Goal: Task Accomplishment & Management: Manage account settings

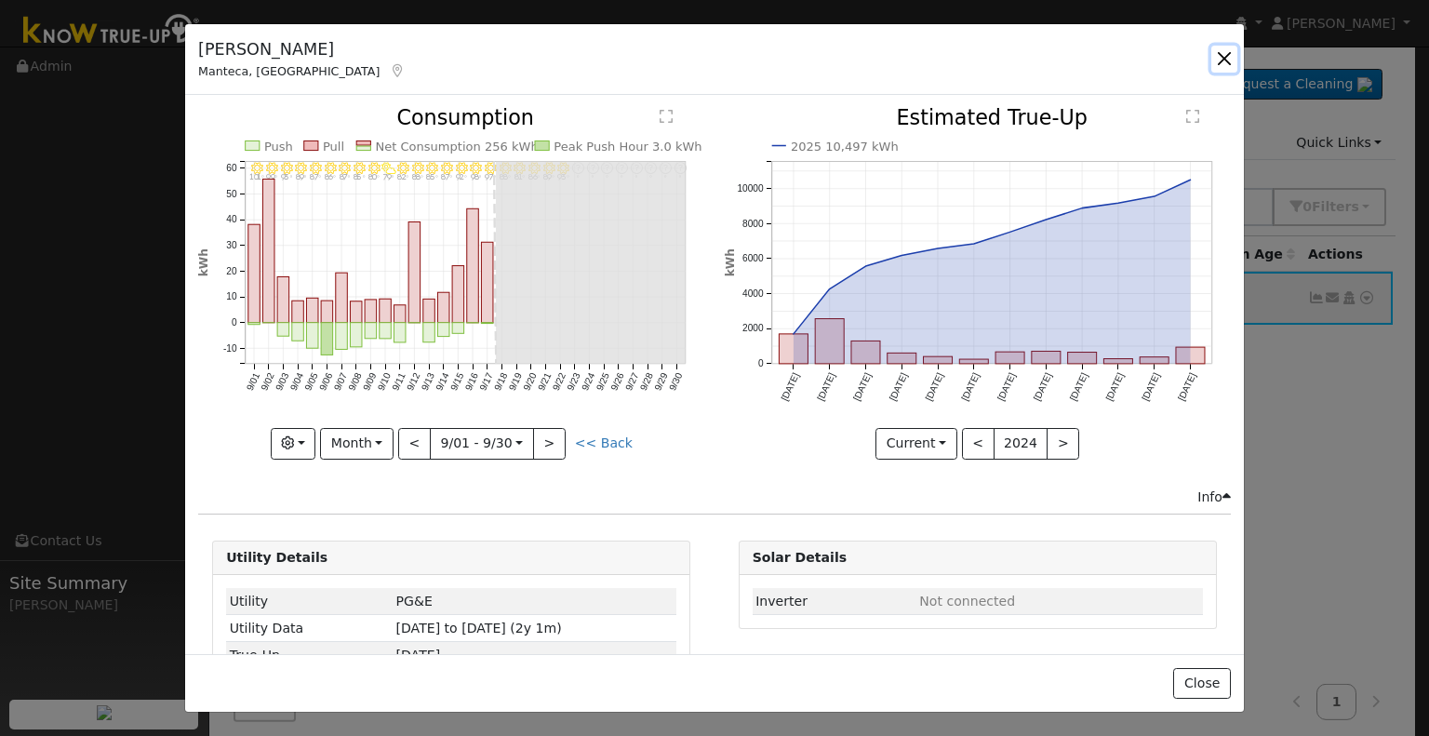
click at [1228, 58] on button "button" at bounding box center [1224, 59] width 26 height 26
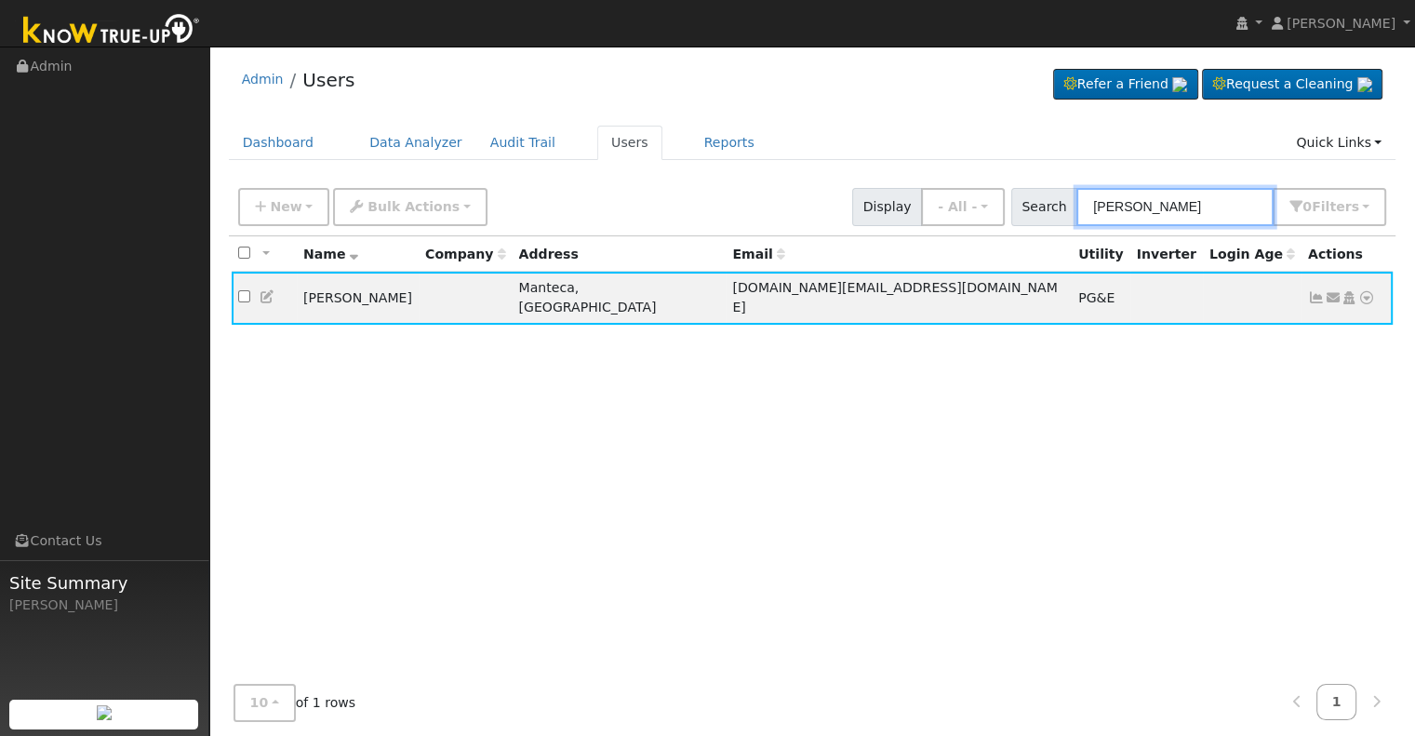
drag, startPoint x: 1212, startPoint y: 194, endPoint x: 1058, endPoint y: 200, distance: 154.5
click at [1058, 200] on div "Search [PERSON_NAME] 0 Filter s Role Show - All - Show Leads Admin Billing Admi…" at bounding box center [1199, 207] width 376 height 38
paste input "[PERSON_NAME]"
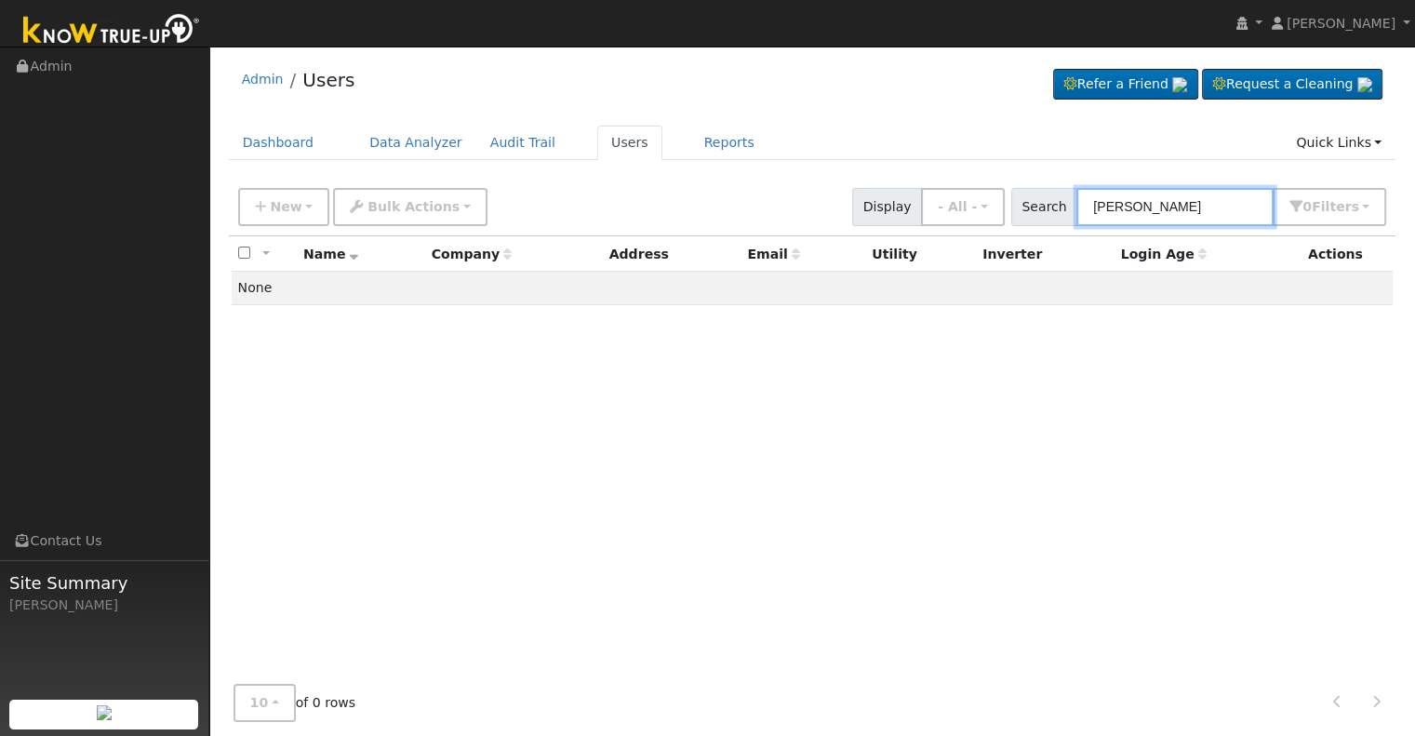
click at [1150, 202] on input "[PERSON_NAME]" at bounding box center [1174, 207] width 197 height 38
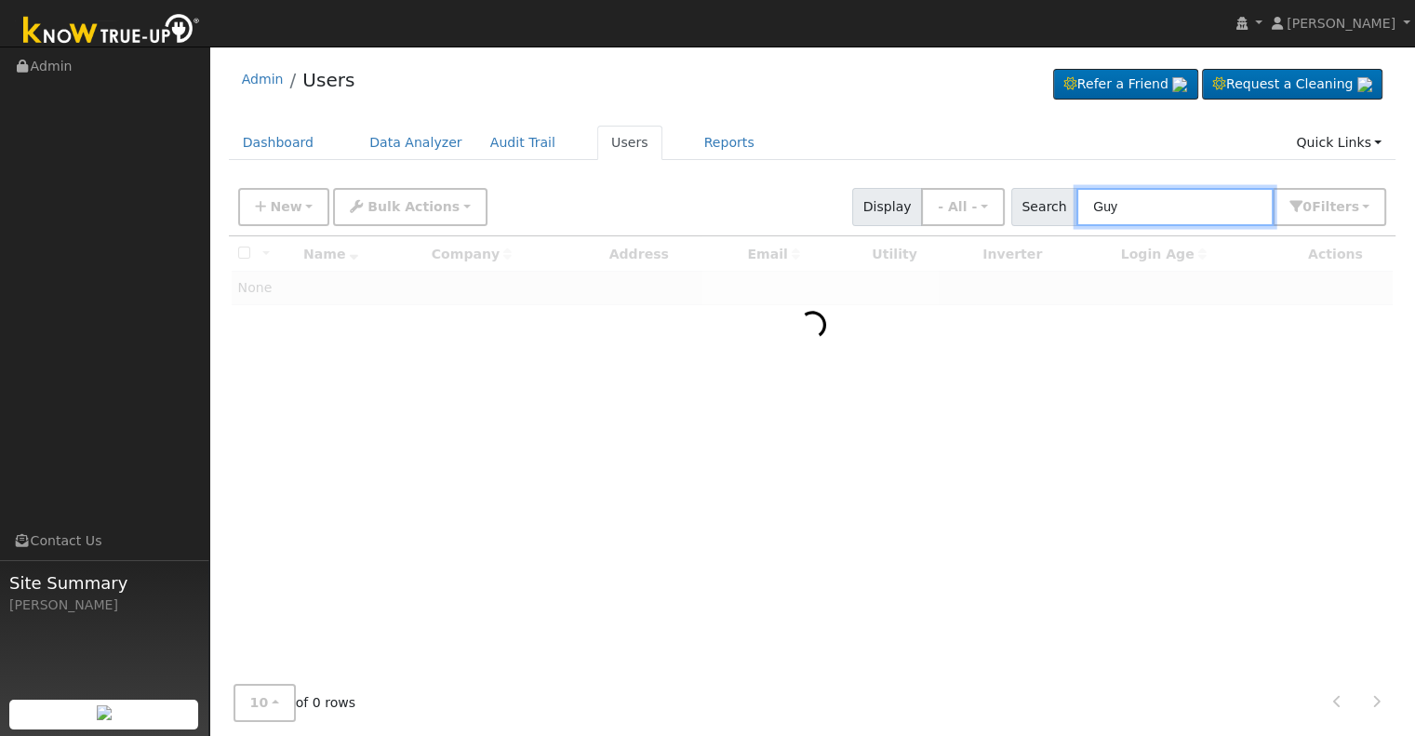
click at [1146, 194] on input "Guy" at bounding box center [1174, 207] width 197 height 38
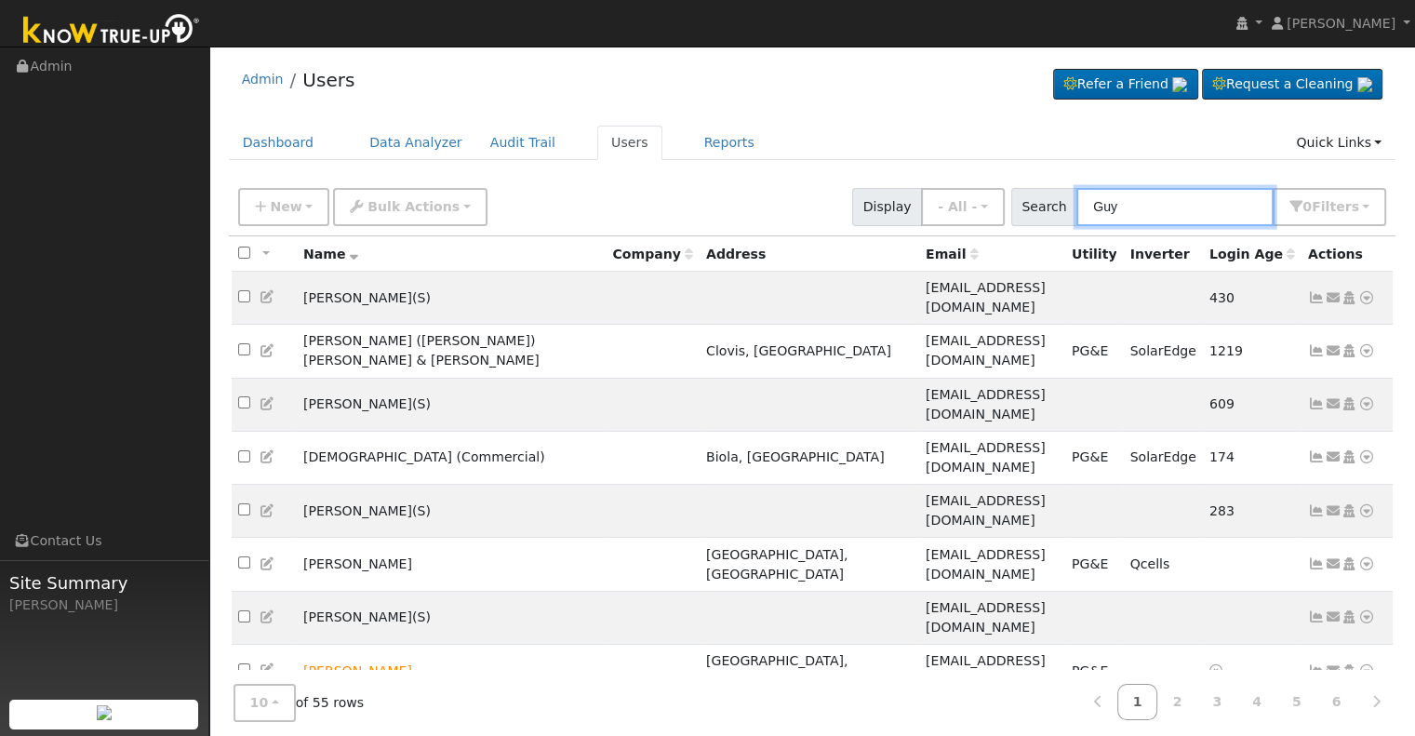
click at [1146, 194] on input "Guy" at bounding box center [1174, 207] width 197 height 38
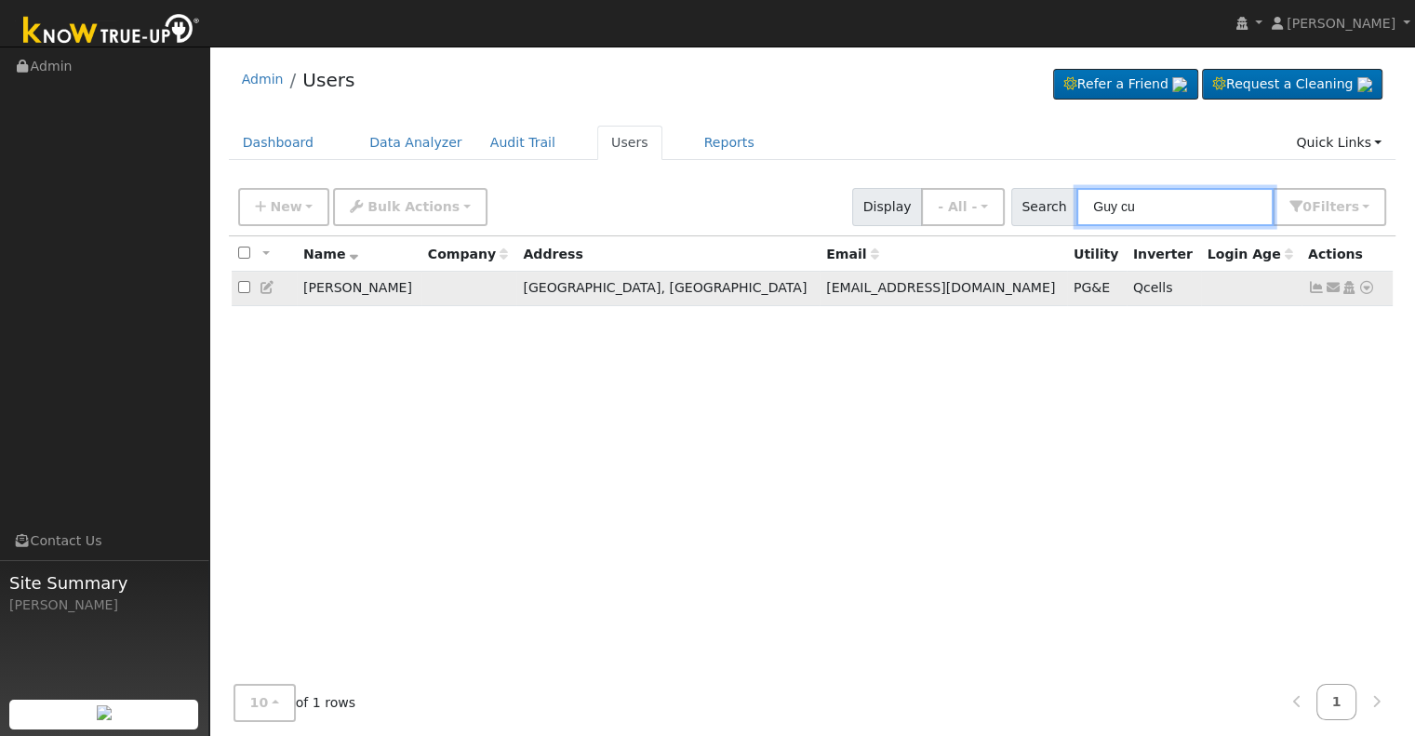
type input "Guy cu"
click at [1315, 287] on icon at bounding box center [1316, 287] width 17 height 13
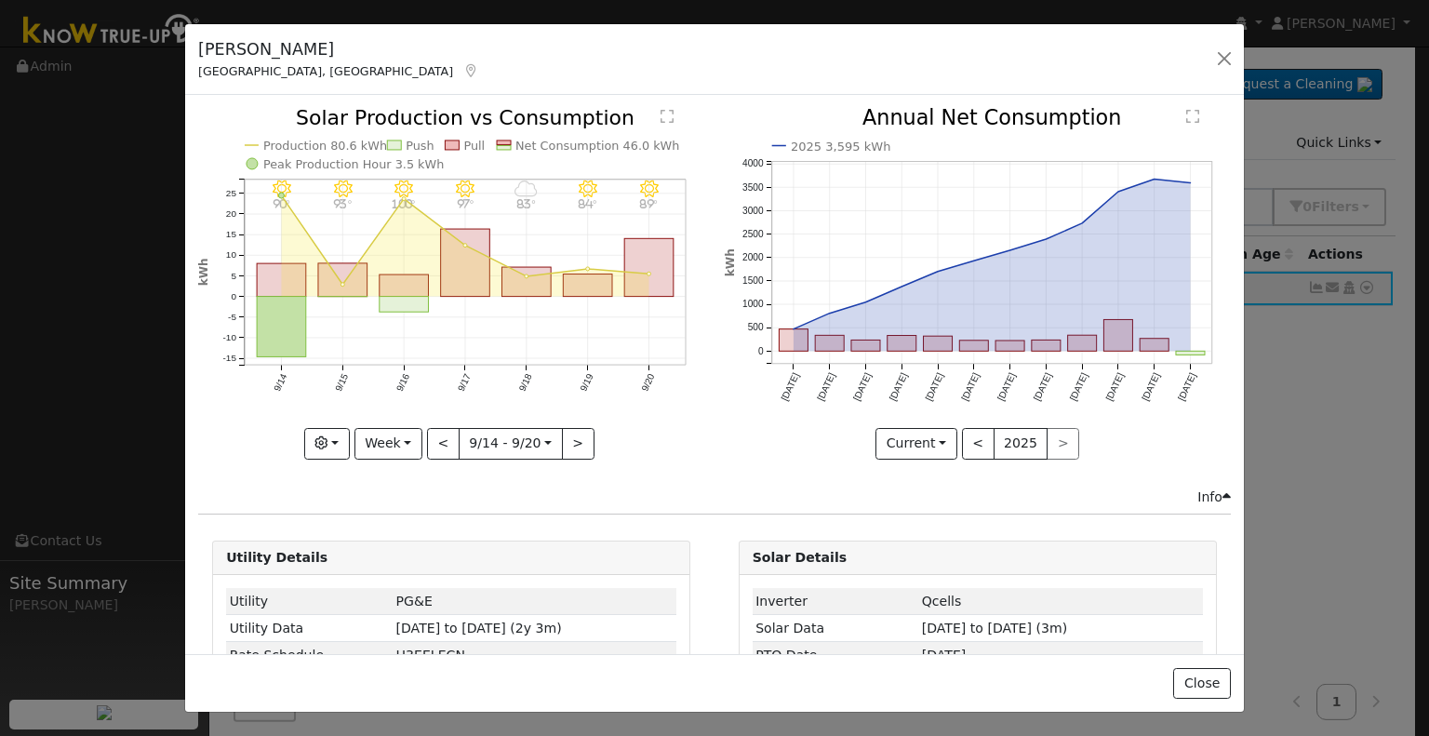
click at [589, 162] on icon "9/20 - MostlyClear 89° 9/19 - MostlyClear 84° 9/18 - MostlyCloudy 83° 9/17 - Cl…" at bounding box center [451, 282] width 506 height 349
drag, startPoint x: 589, startPoint y: 162, endPoint x: 607, endPoint y: 156, distance: 18.5
click at [607, 156] on icon "9/20 - MostlyClear 89° 9/19 - MostlyClear 84° 9/18 - MostlyCloudy 83° 9/17 - Cl…" at bounding box center [451, 282] width 506 height 349
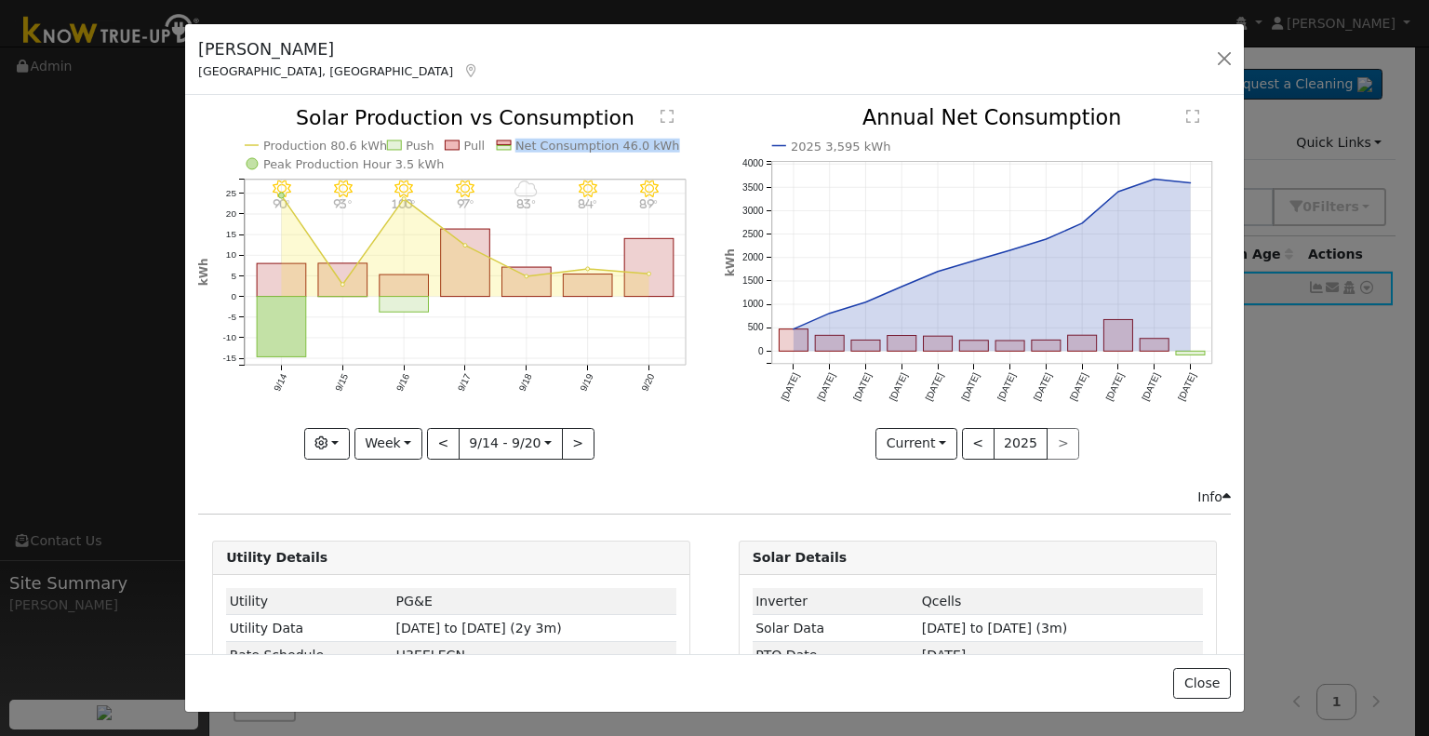
click at [607, 156] on icon "9/20 - MostlyClear 89° 9/19 - MostlyClear 84° 9/18 - MostlyCloudy 83° 9/17 - Cl…" at bounding box center [451, 282] width 506 height 349
click at [566, 435] on button ">" at bounding box center [578, 444] width 33 height 32
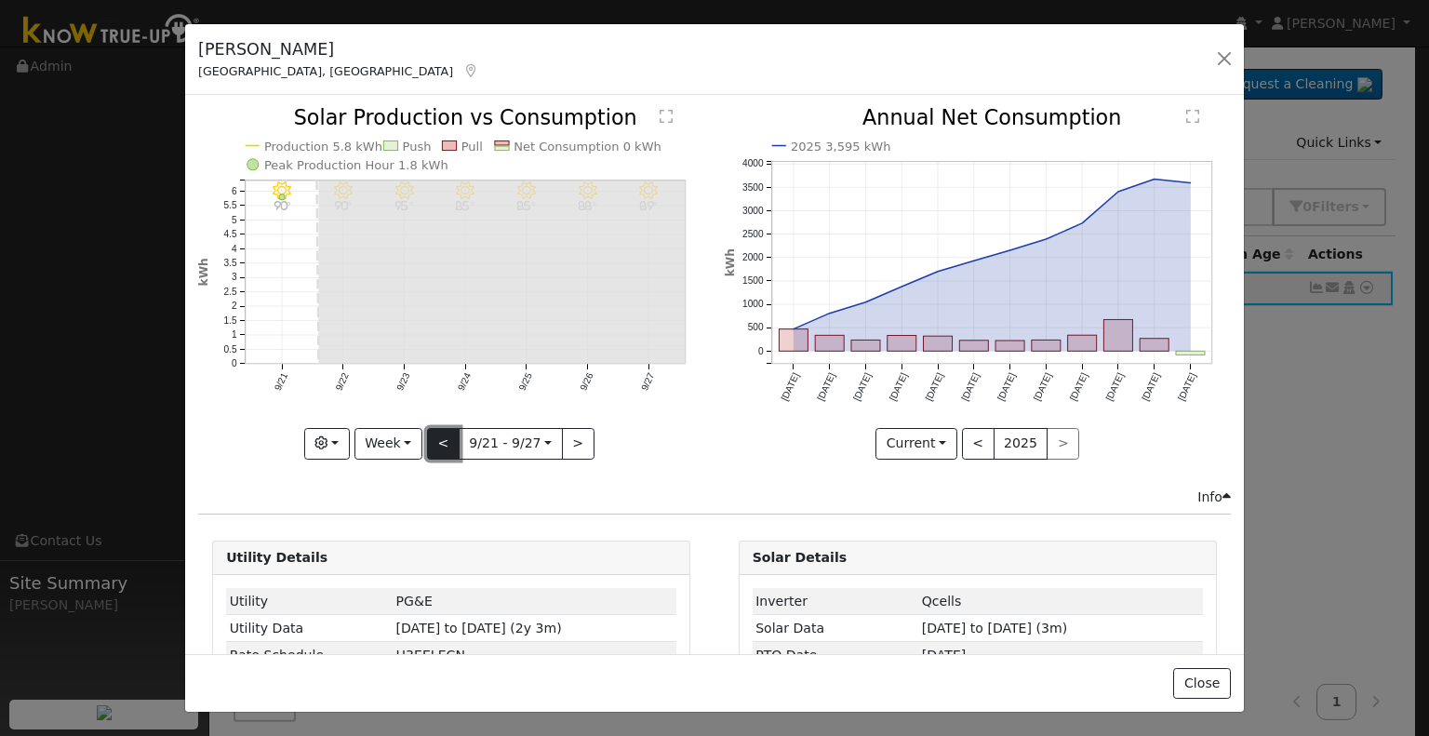
click at [438, 435] on button "<" at bounding box center [443, 444] width 33 height 32
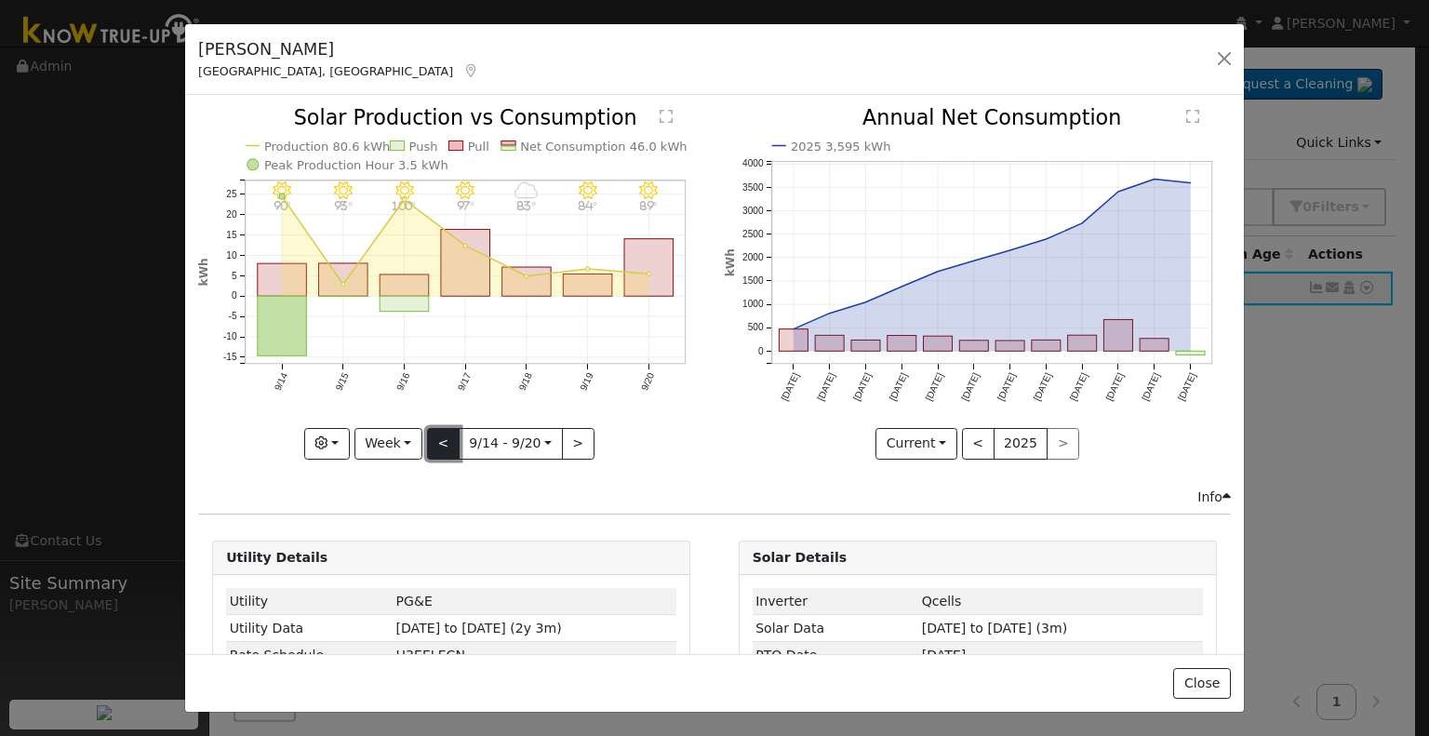
click at [444, 431] on button "<" at bounding box center [443, 444] width 33 height 32
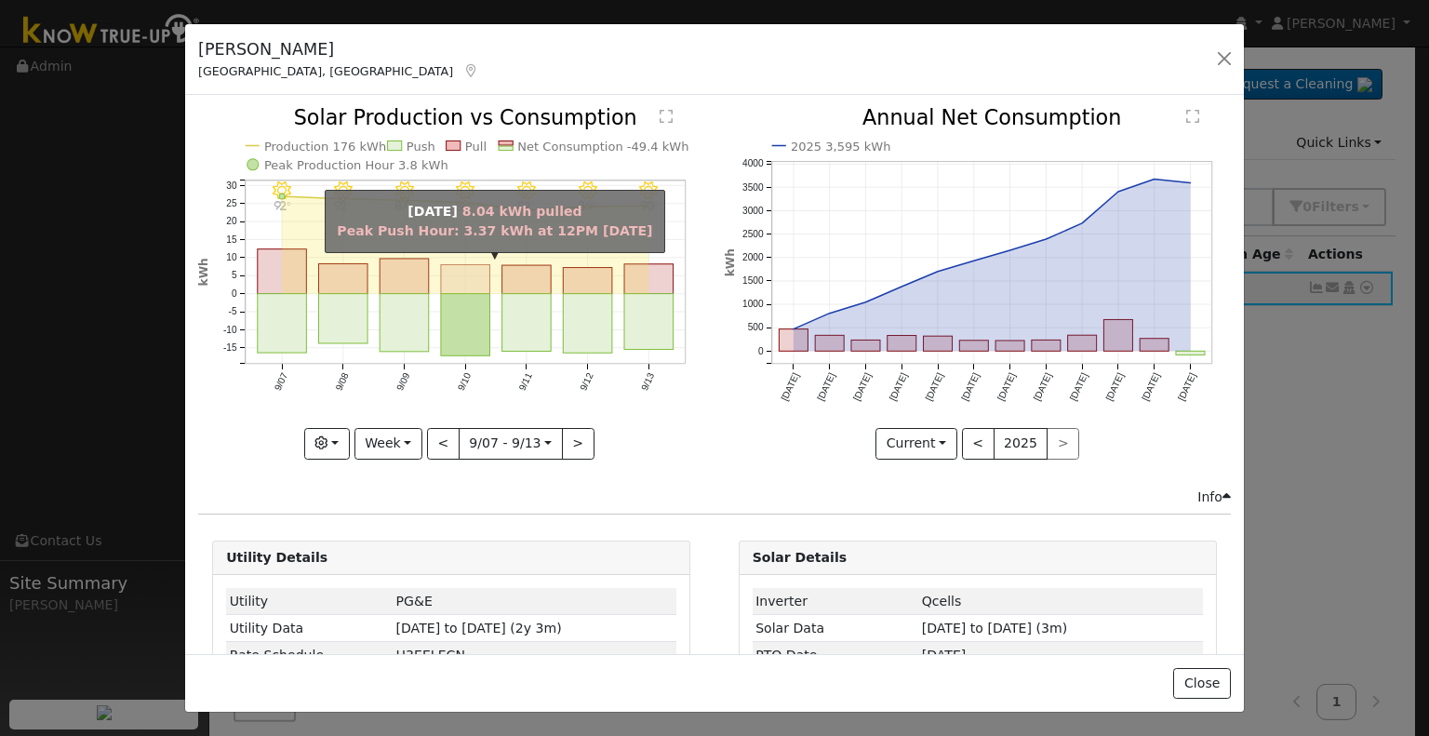
click at [451, 288] on rect "onclick=""" at bounding box center [465, 279] width 49 height 29
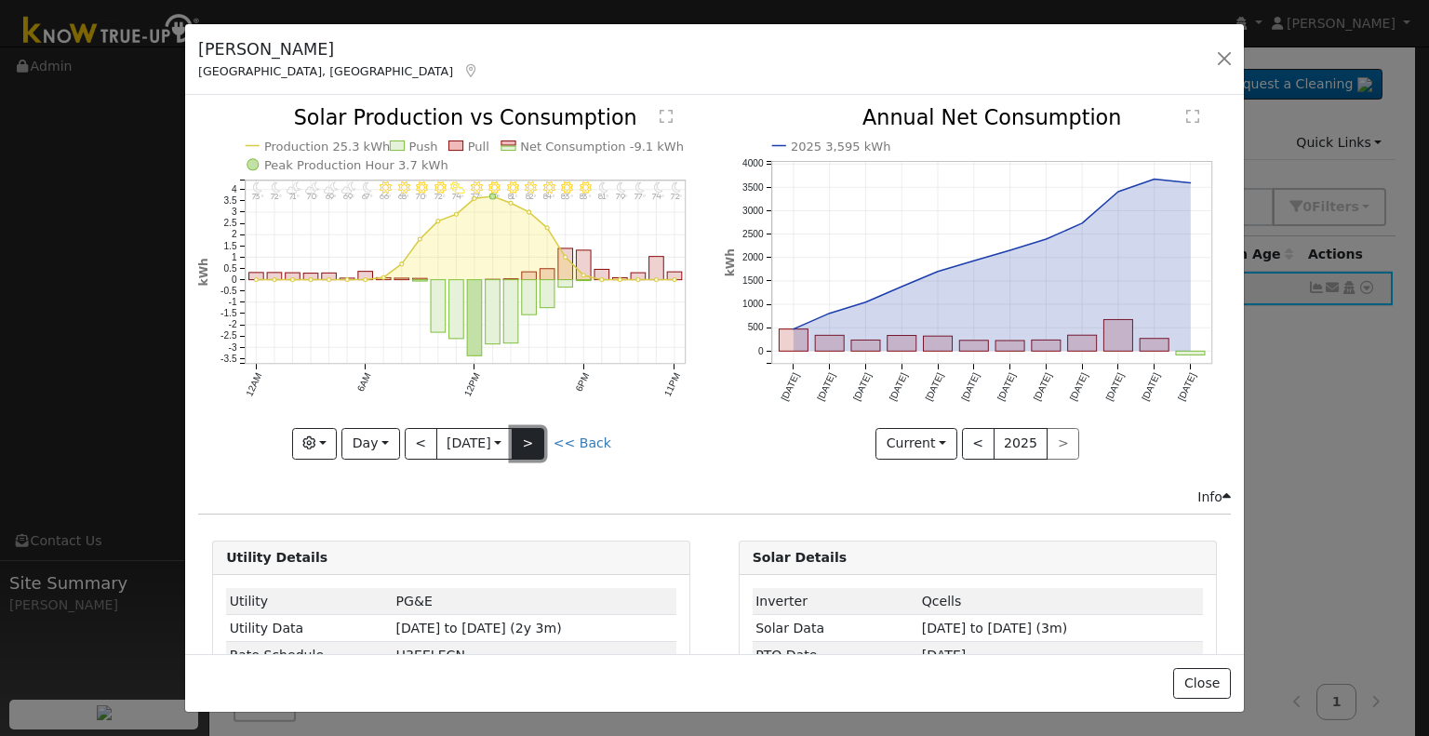
click at [531, 434] on button ">" at bounding box center [528, 444] width 33 height 32
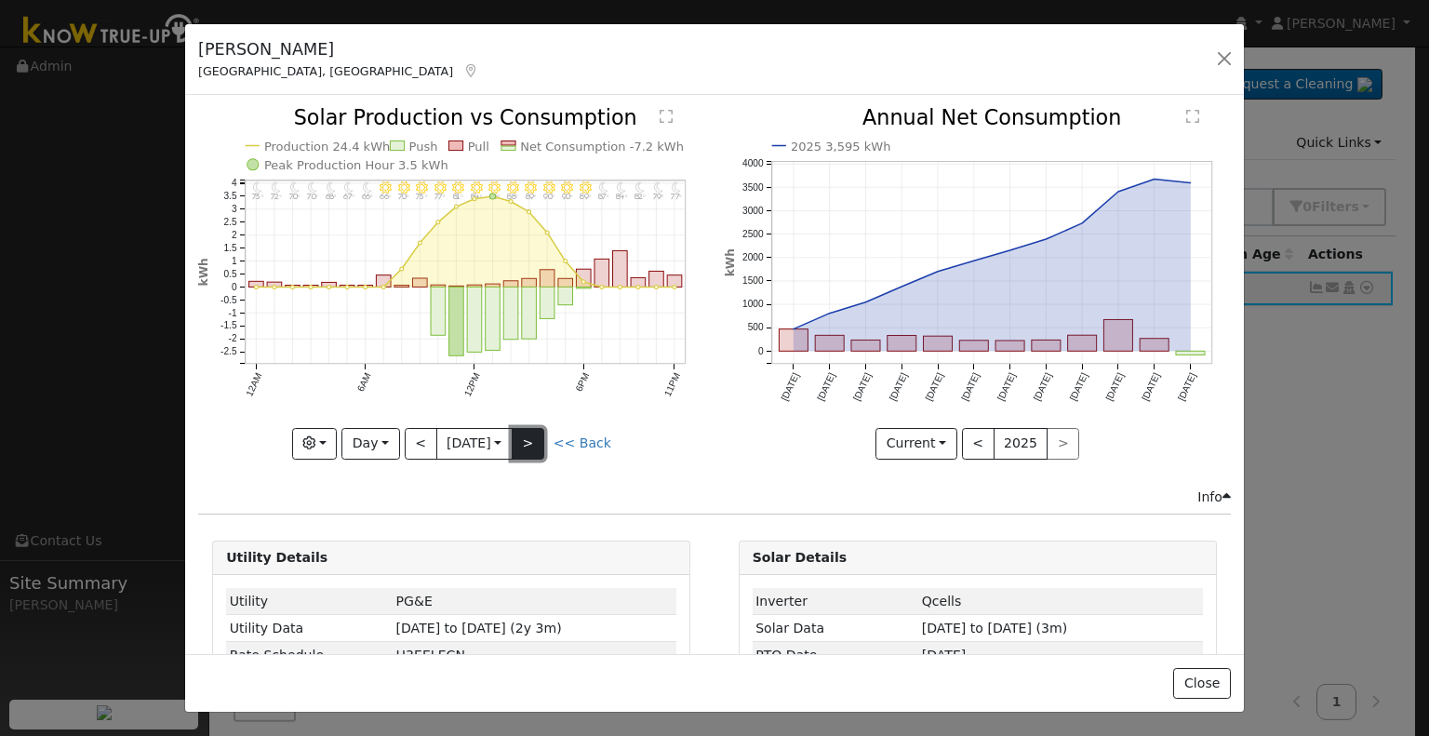
click at [537, 430] on button ">" at bounding box center [528, 444] width 33 height 32
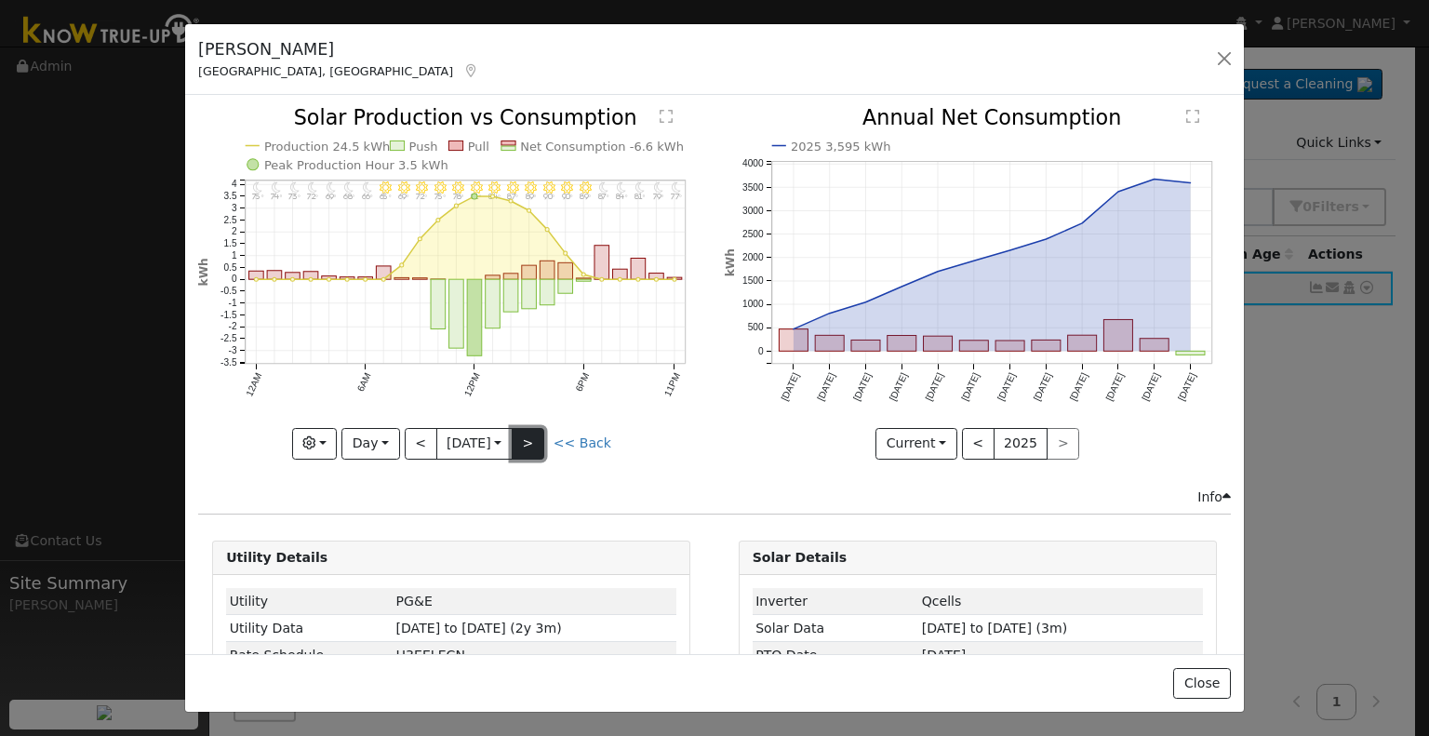
click at [537, 430] on button ">" at bounding box center [528, 444] width 33 height 32
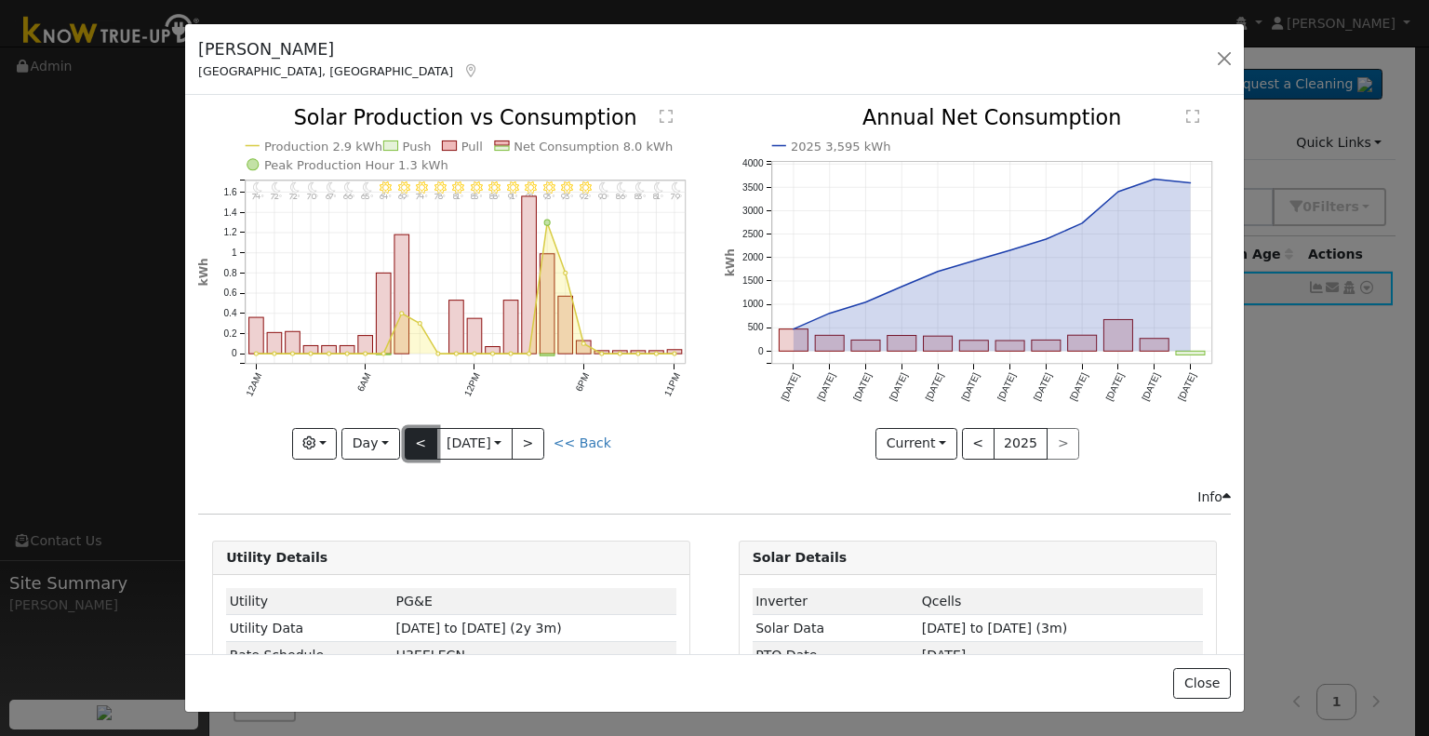
click at [418, 434] on button "<" at bounding box center [421, 444] width 33 height 32
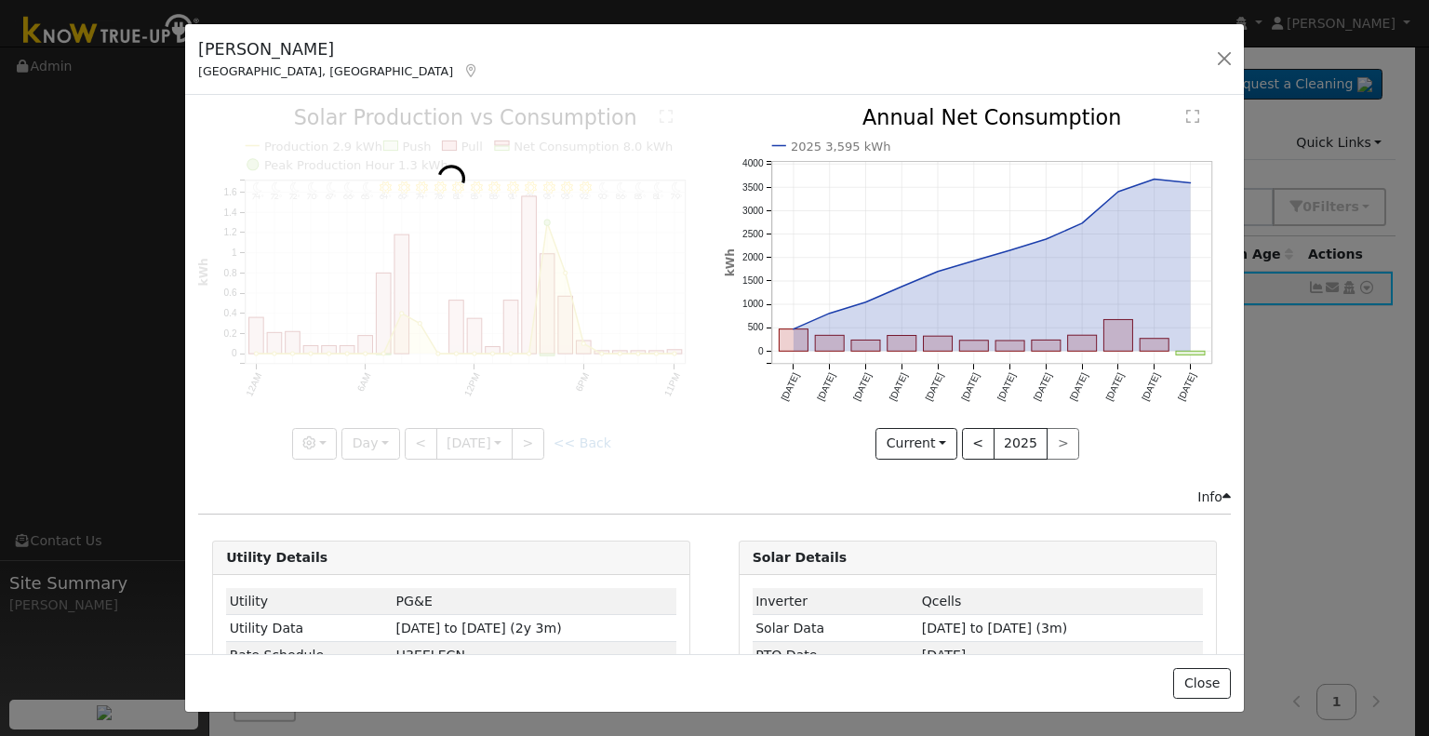
click at [421, 434] on div at bounding box center [451, 283] width 506 height 351
click at [534, 434] on div at bounding box center [451, 283] width 506 height 351
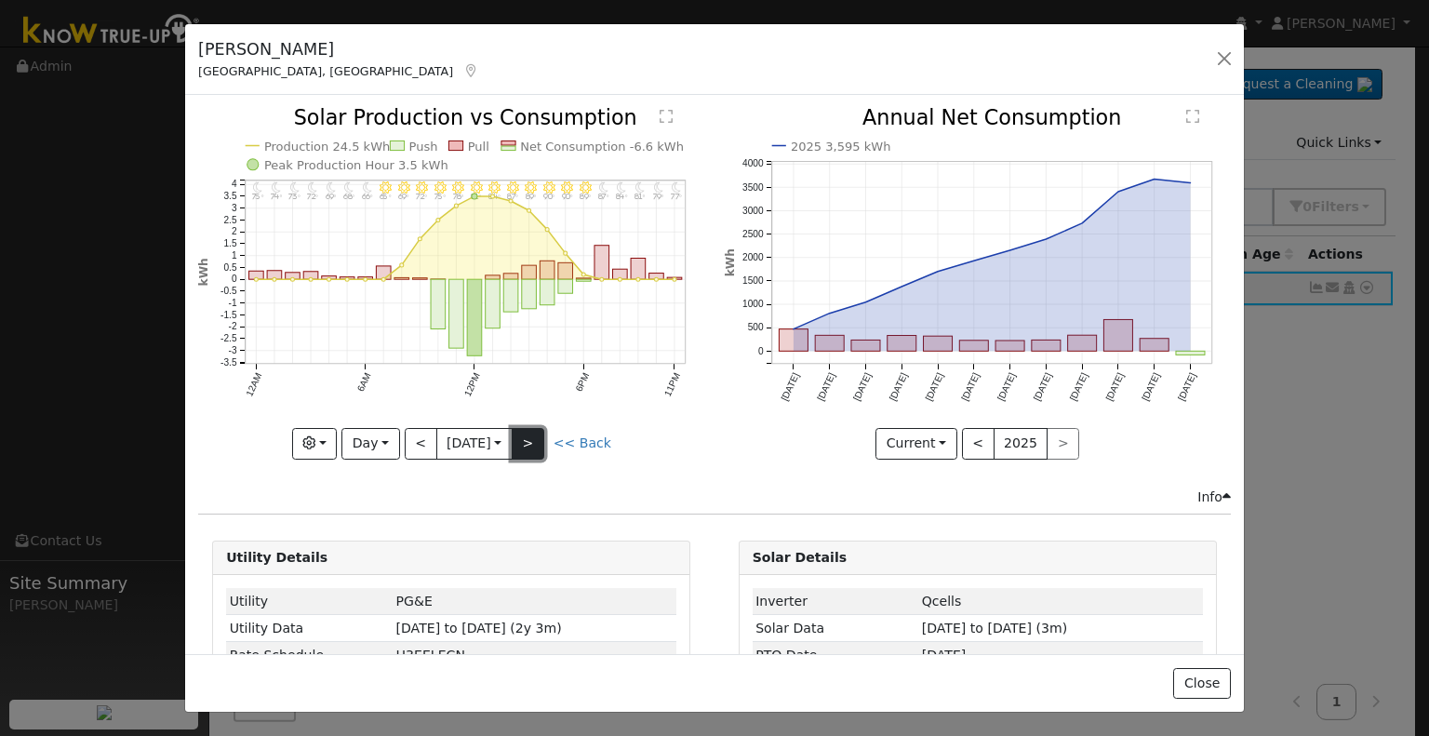
click at [533, 438] on button ">" at bounding box center [528, 444] width 33 height 32
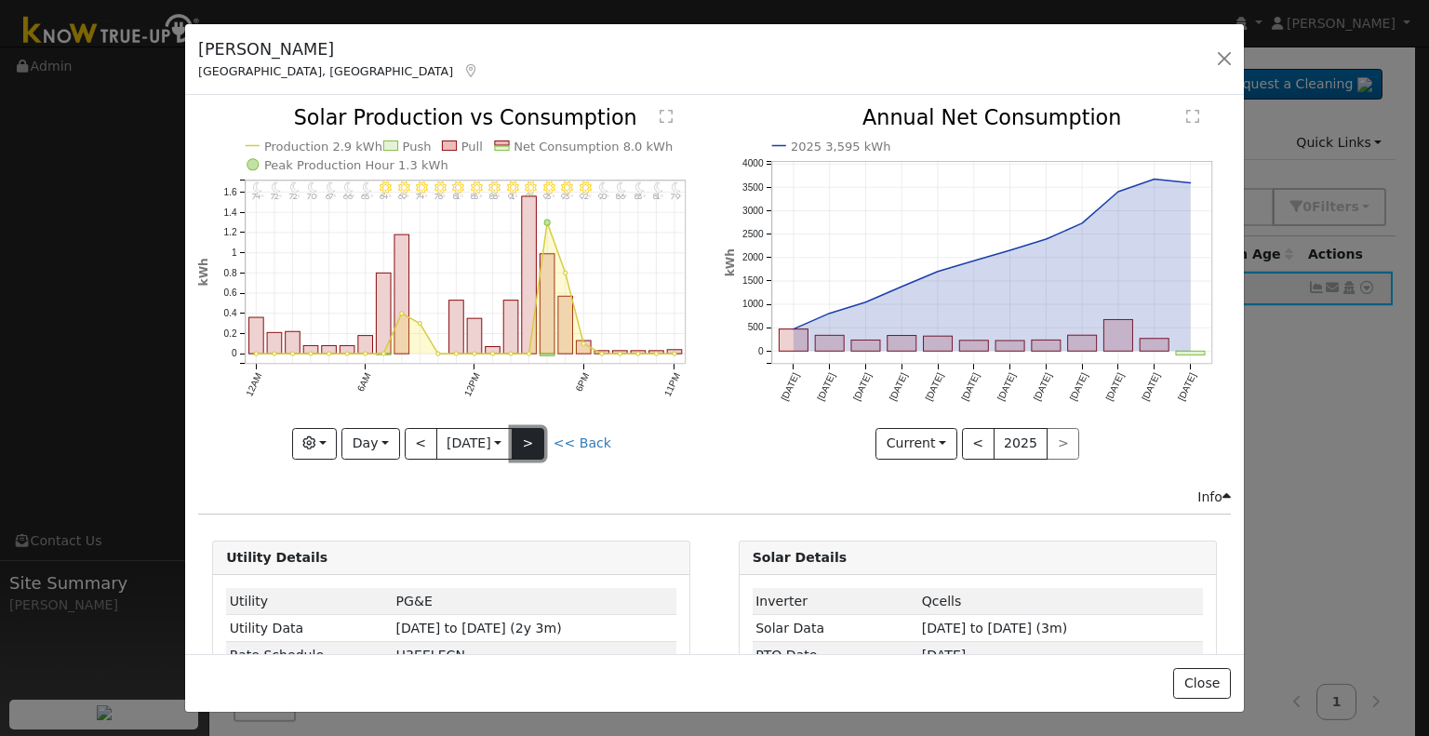
click at [533, 438] on button ">" at bounding box center [528, 444] width 33 height 32
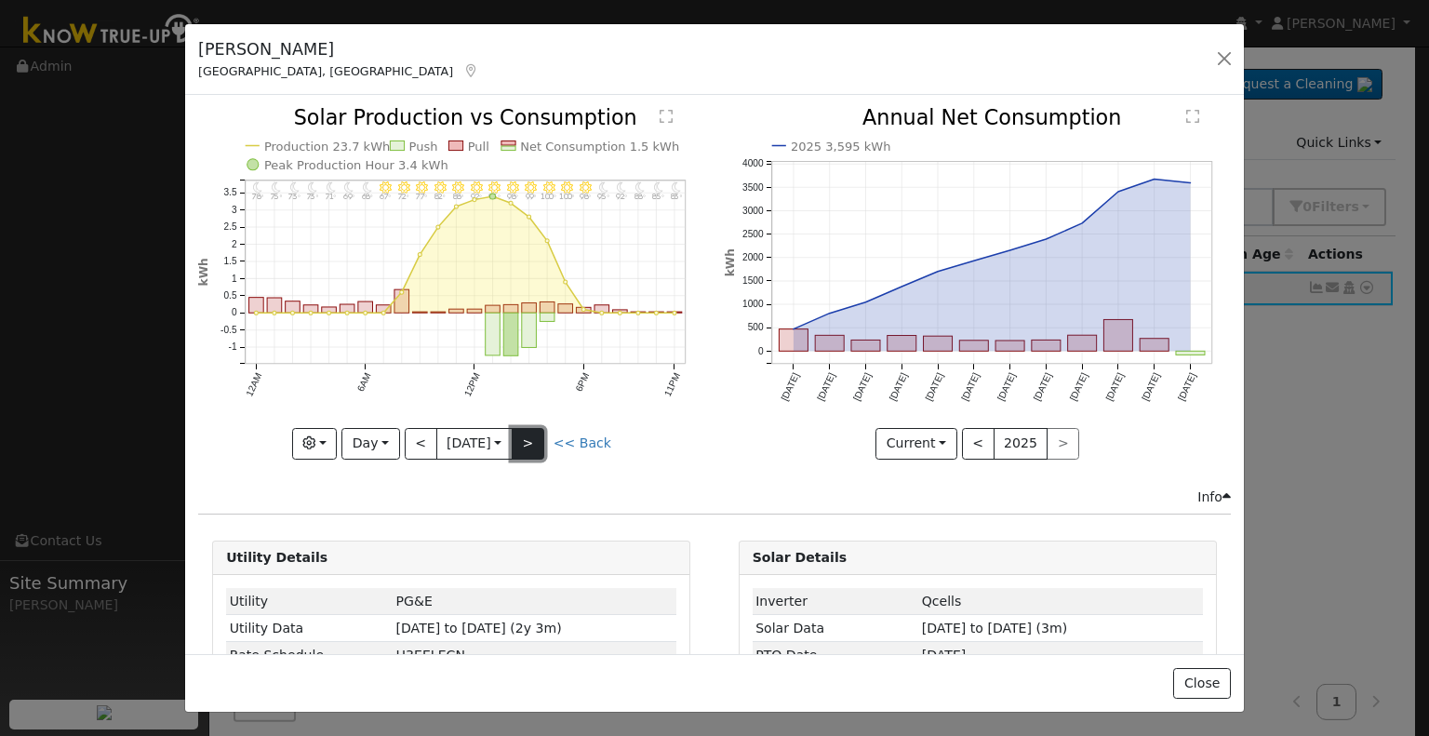
click at [532, 434] on button ">" at bounding box center [528, 444] width 33 height 32
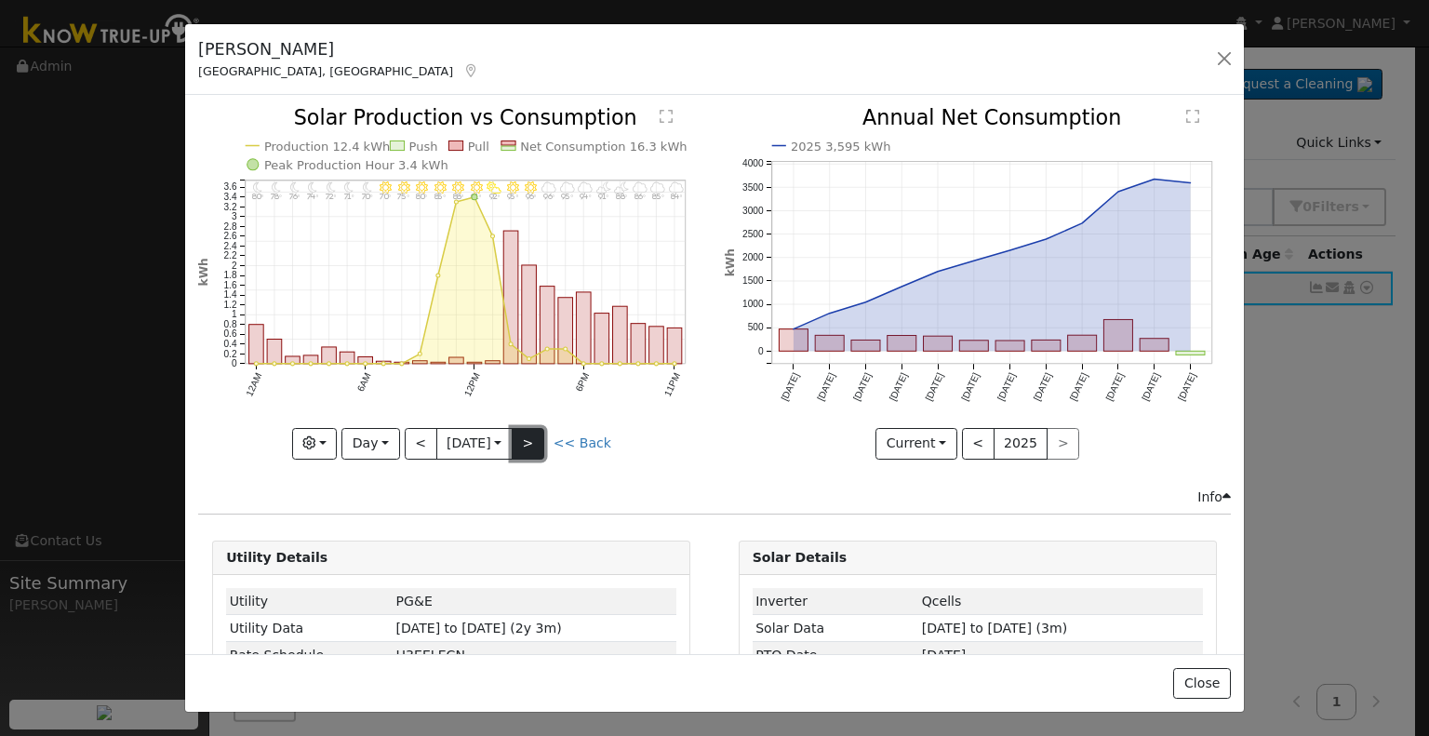
click at [532, 434] on button ">" at bounding box center [528, 444] width 33 height 32
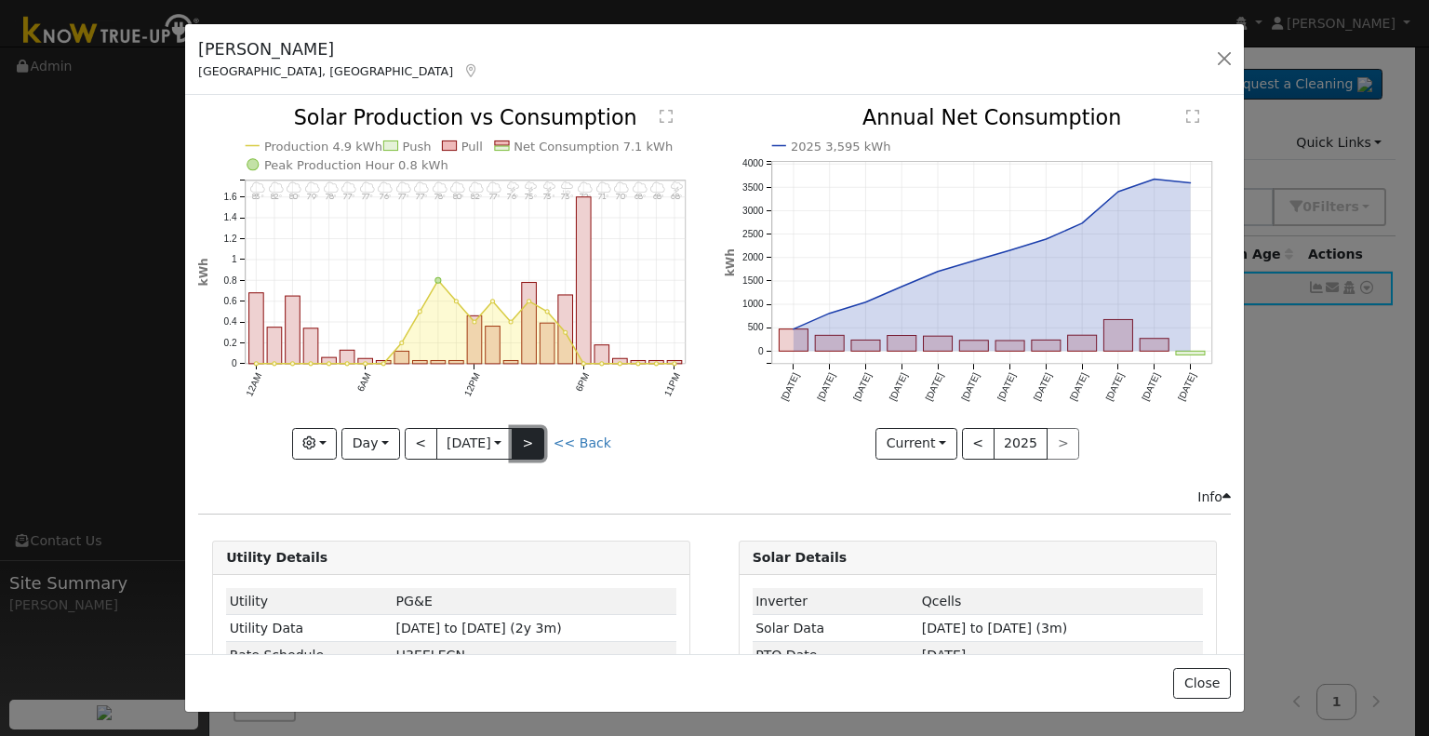
click at [528, 431] on button ">" at bounding box center [528, 444] width 33 height 32
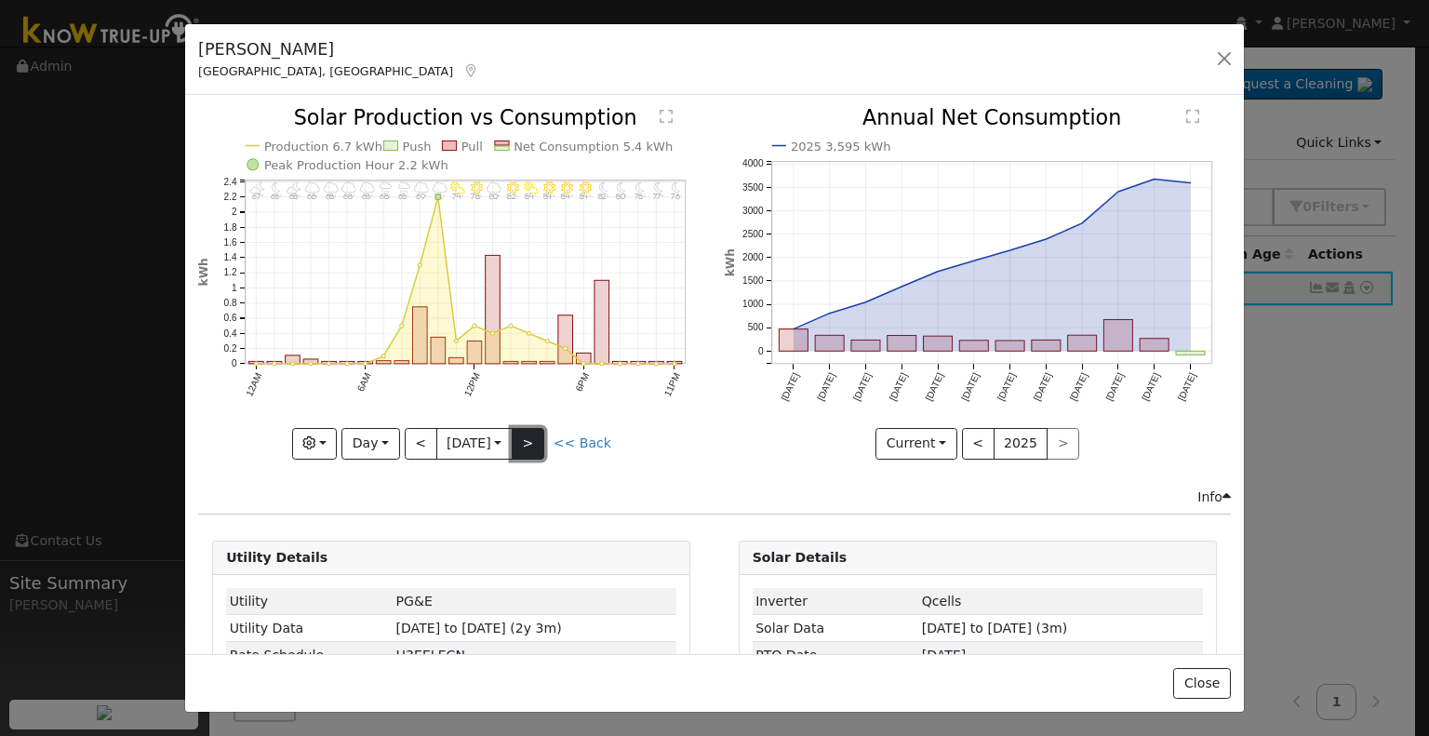
click at [528, 431] on button ">" at bounding box center [528, 444] width 33 height 32
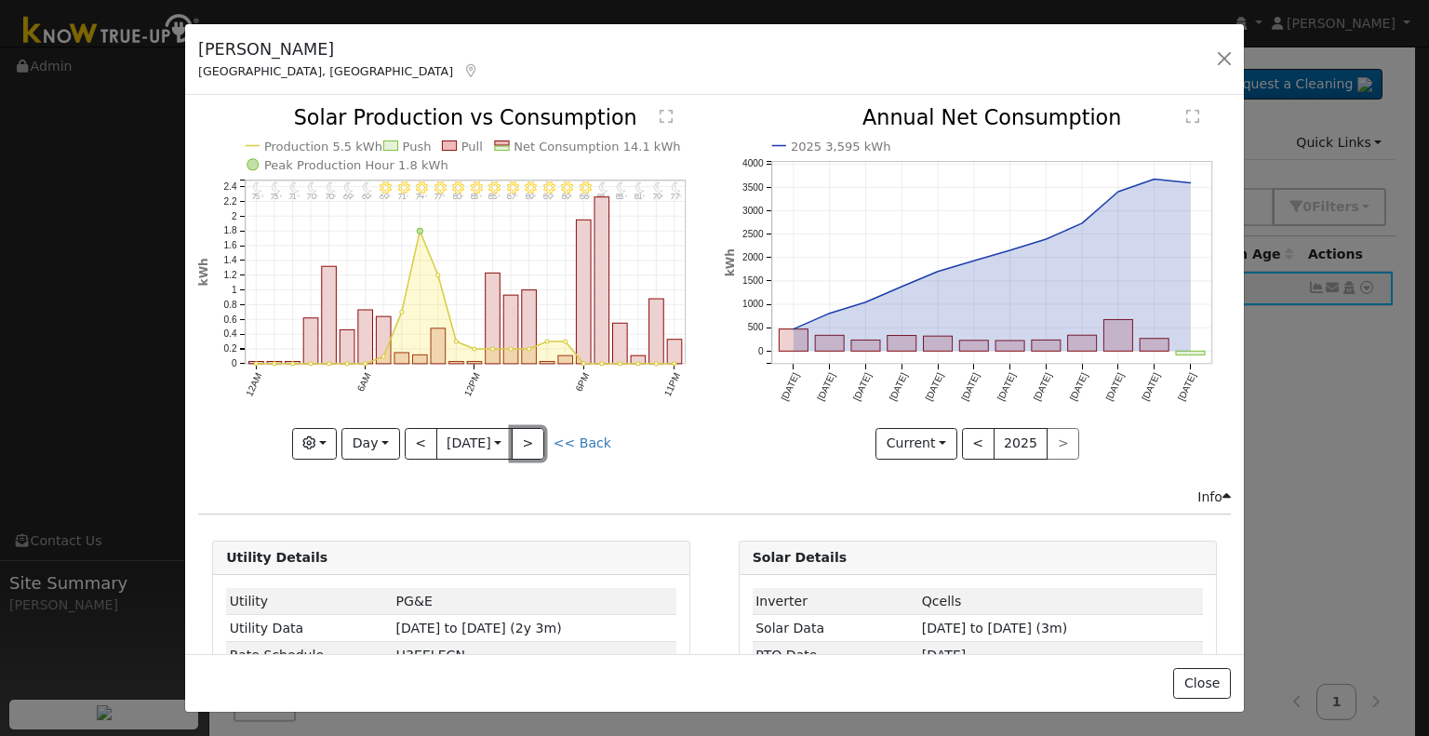
click at [528, 431] on button ">" at bounding box center [528, 444] width 33 height 32
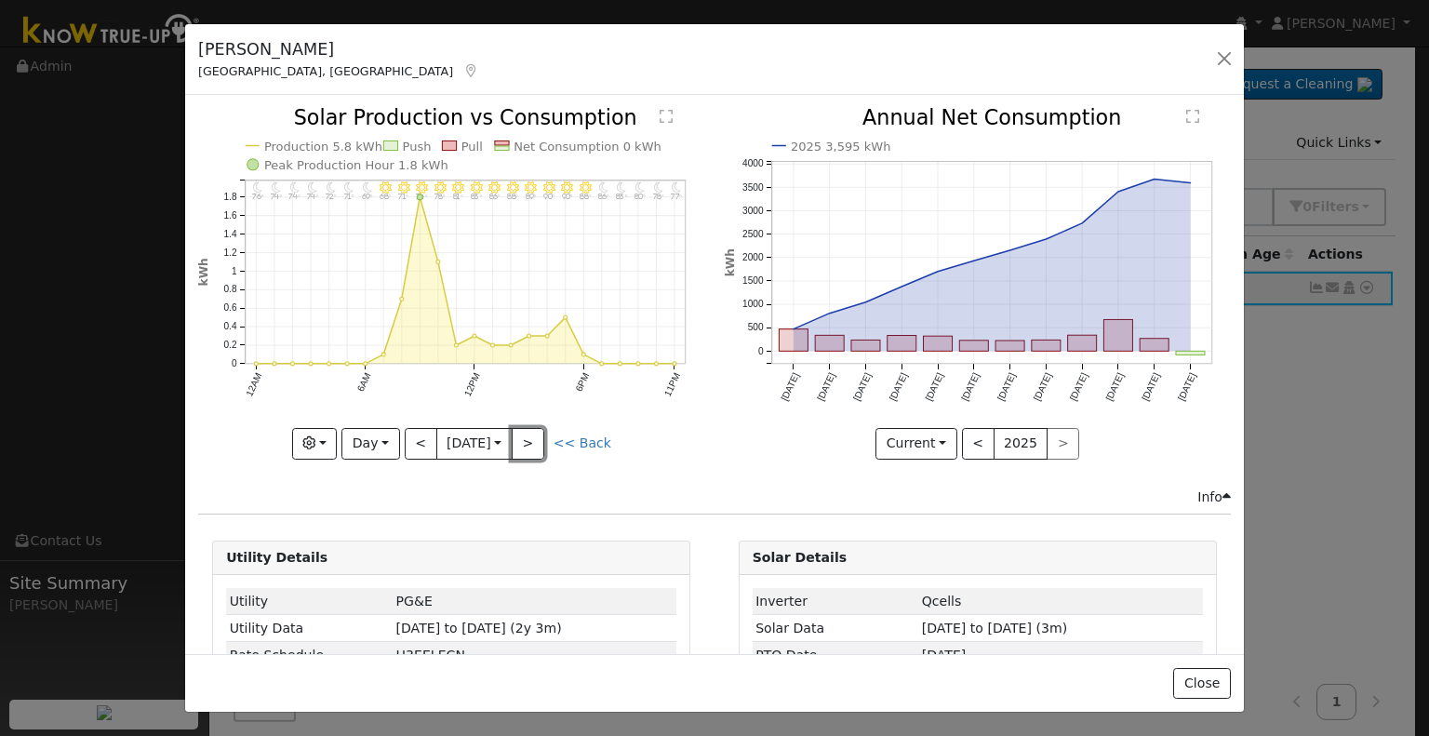
click at [528, 431] on button ">" at bounding box center [528, 444] width 33 height 32
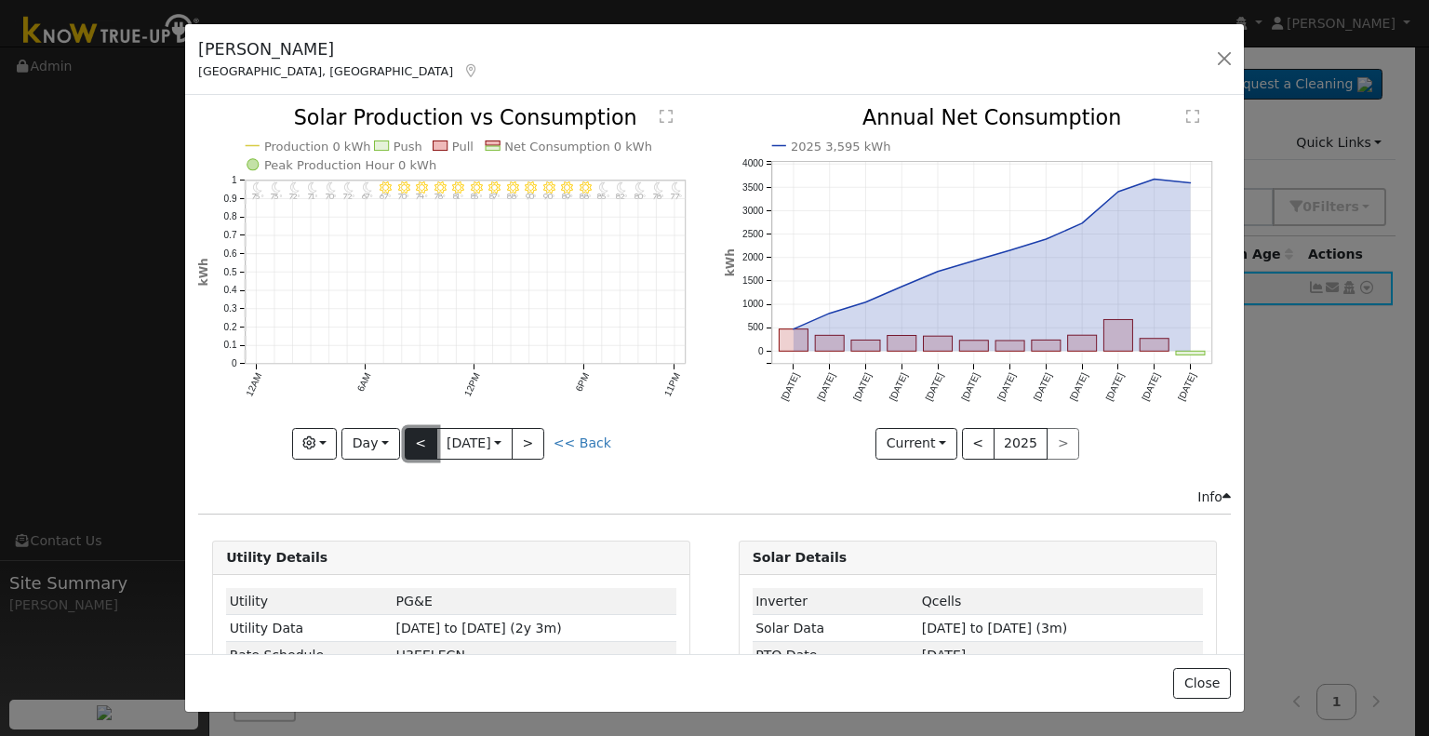
click at [408, 435] on button "<" at bounding box center [421, 444] width 33 height 32
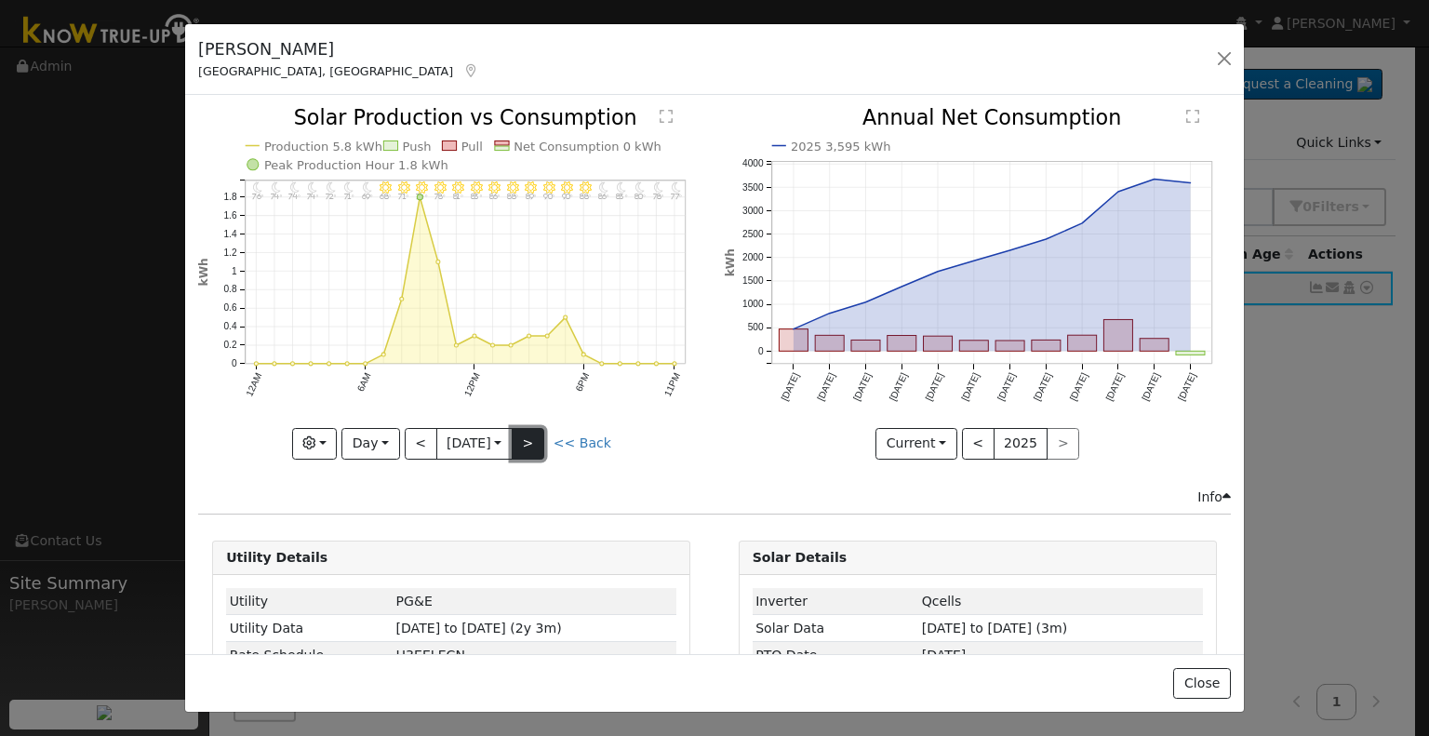
click at [528, 437] on button ">" at bounding box center [528, 444] width 33 height 32
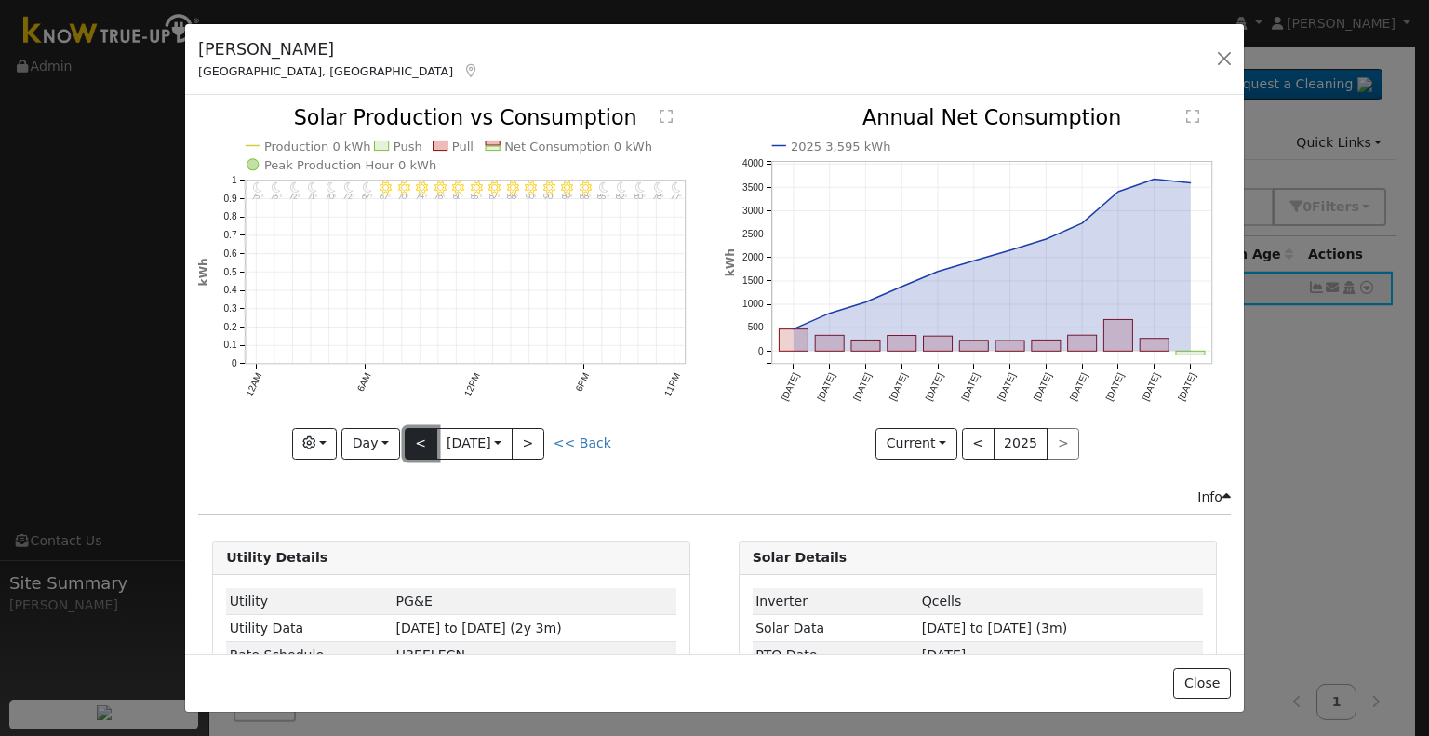
click at [409, 441] on button "<" at bounding box center [421, 444] width 33 height 32
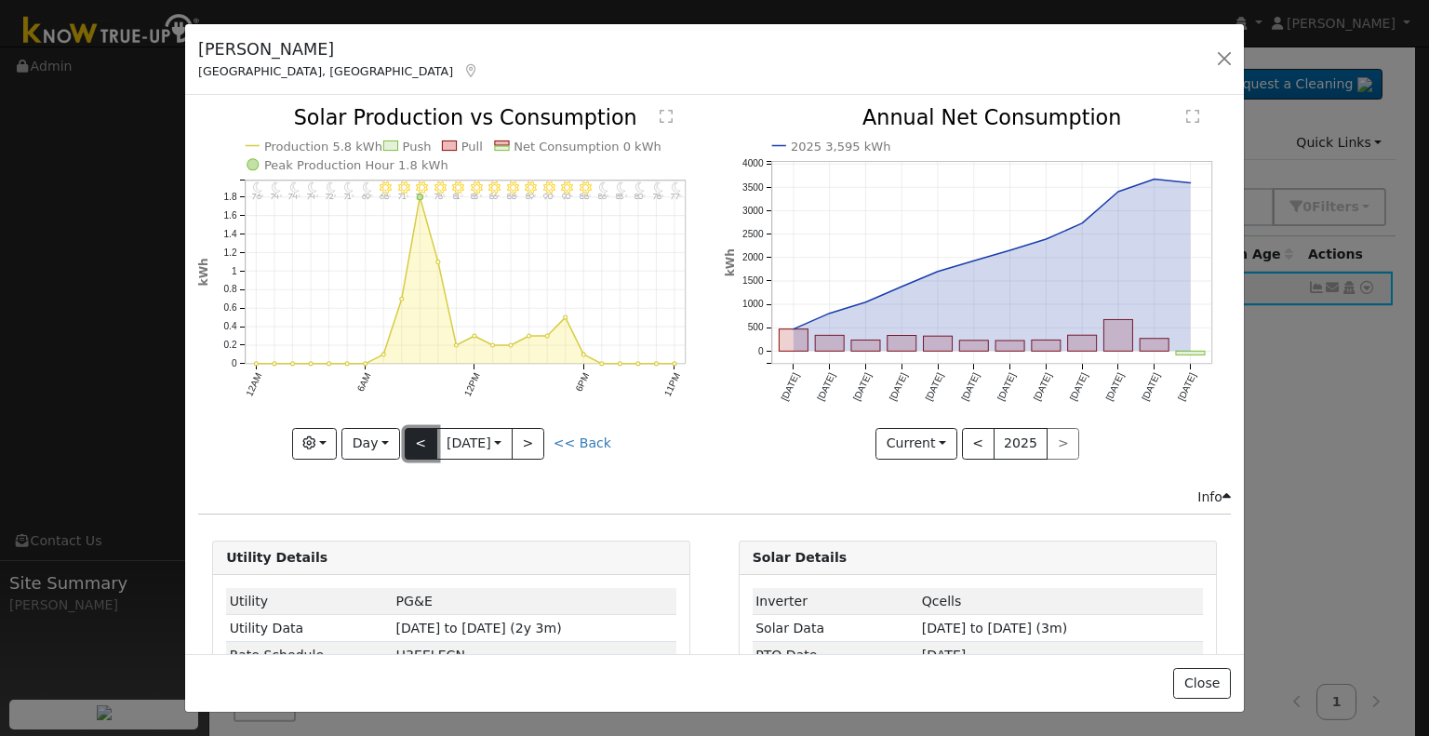
click at [409, 441] on button "<" at bounding box center [421, 444] width 33 height 32
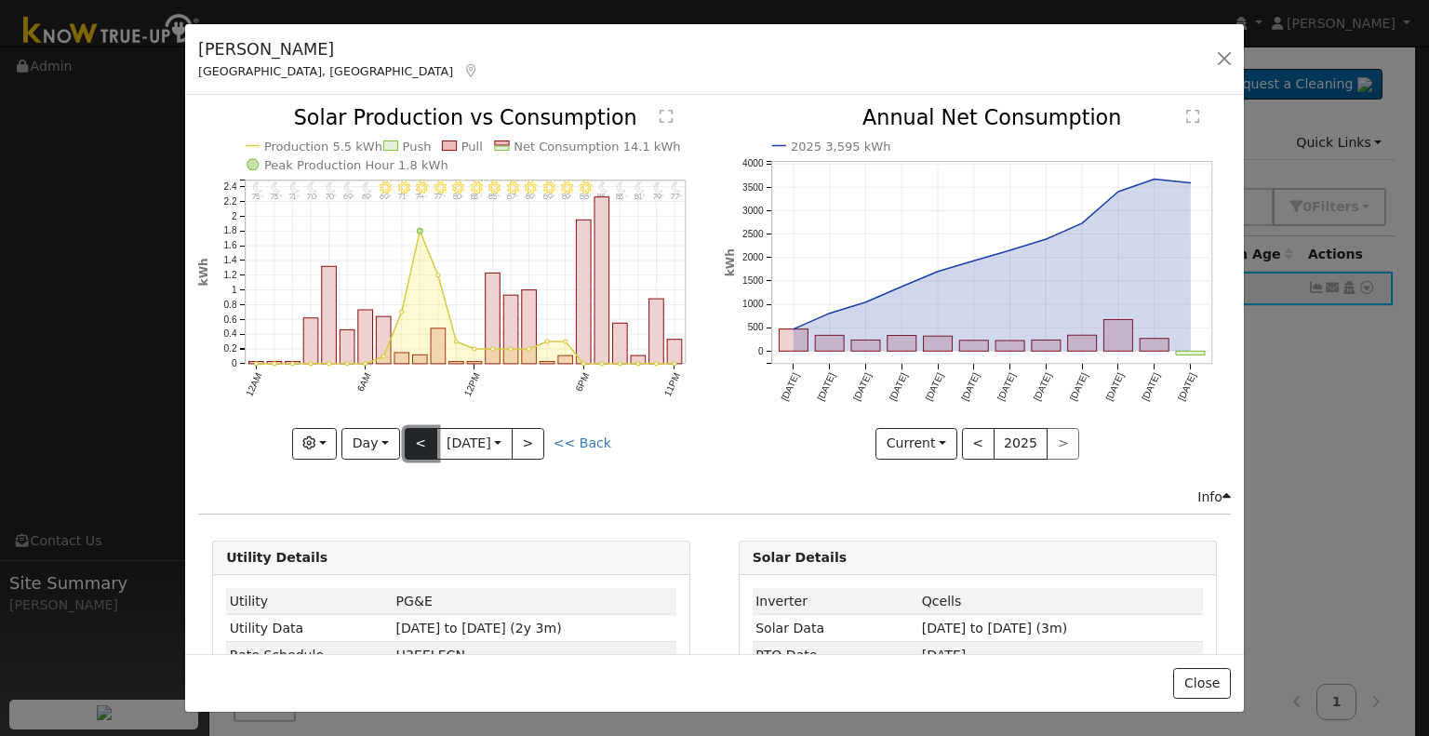
click at [409, 441] on button "<" at bounding box center [421, 444] width 33 height 32
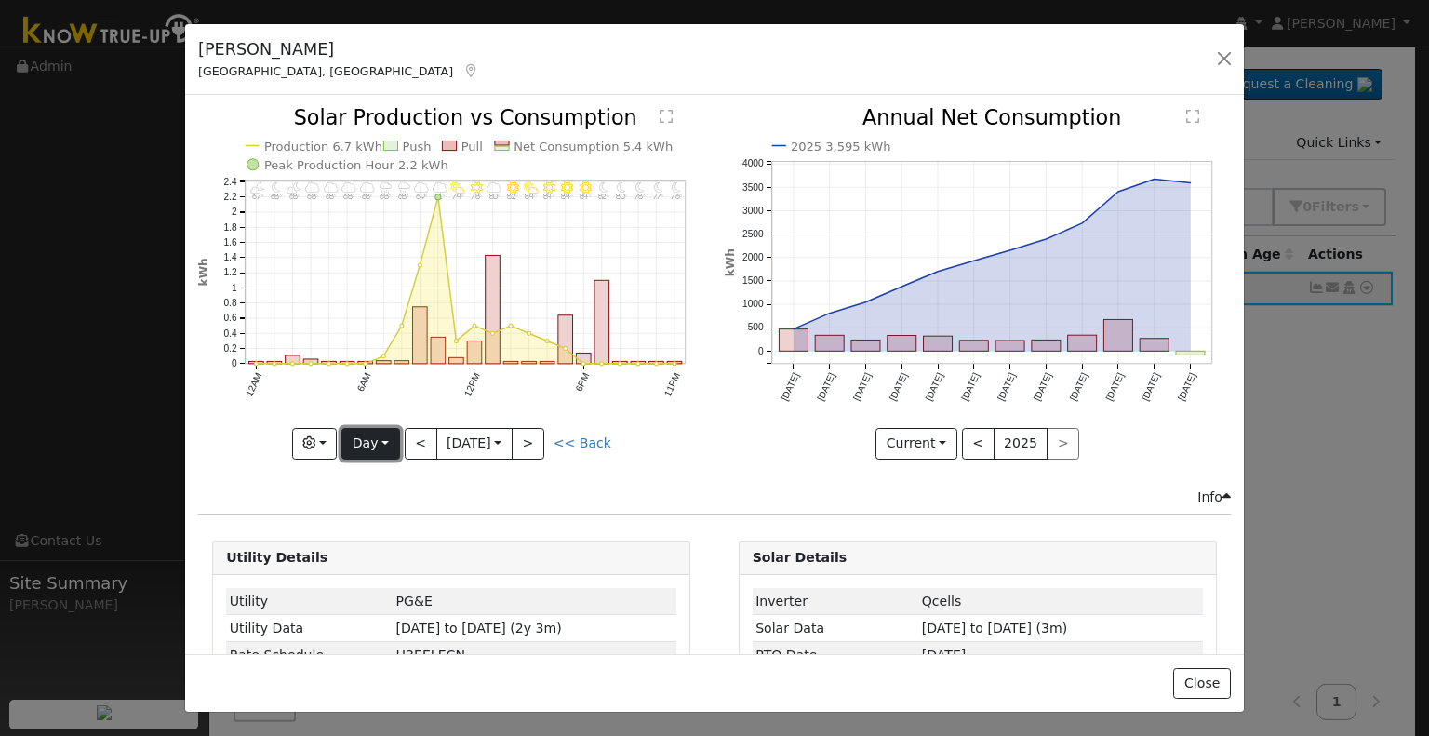
click at [367, 437] on button "Day" at bounding box center [370, 444] width 58 height 32
click at [534, 501] on div "Issue History Date By Flag Comment Type No Issue History 11PM - Clear 76° 10PM …" at bounding box center [714, 374] width 1059 height 558
click at [416, 443] on button "<" at bounding box center [421, 444] width 33 height 32
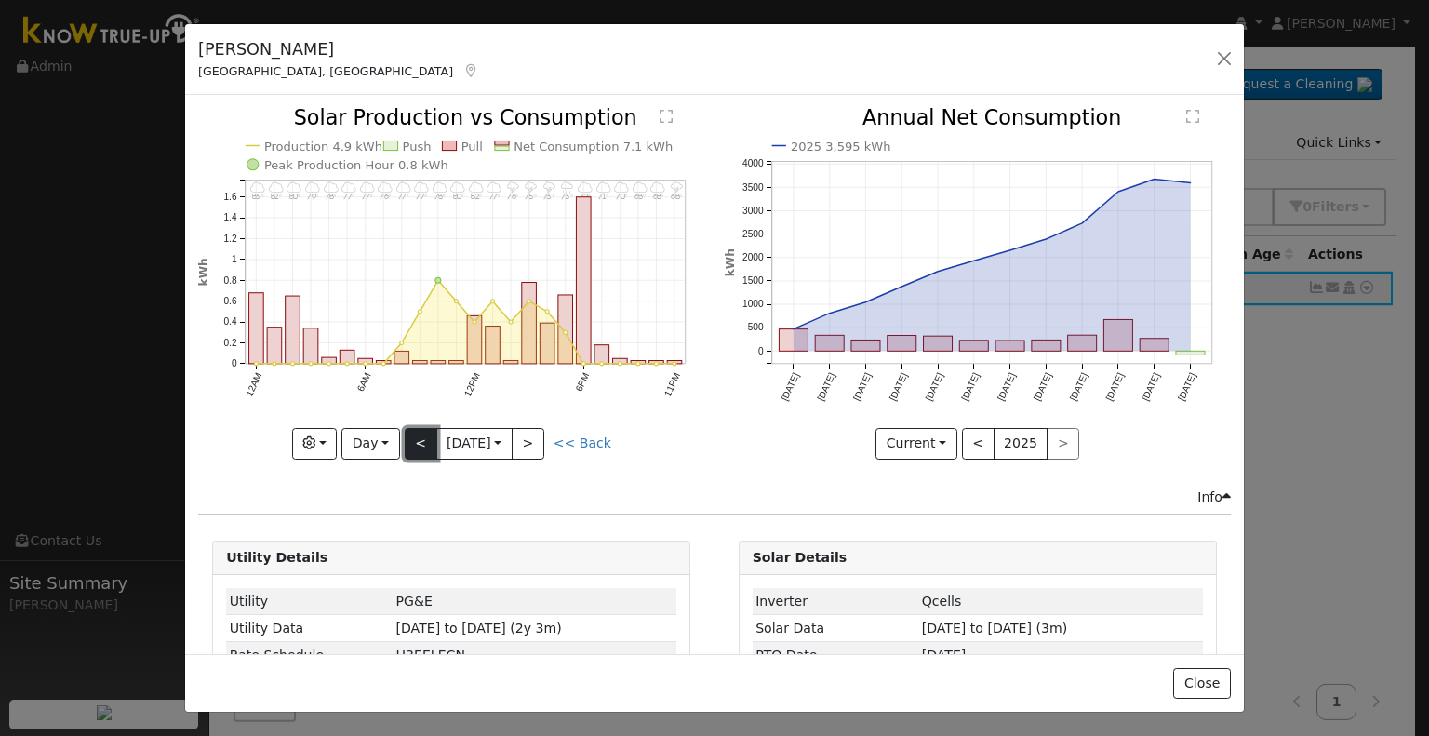
click at [416, 443] on button "<" at bounding box center [421, 444] width 33 height 32
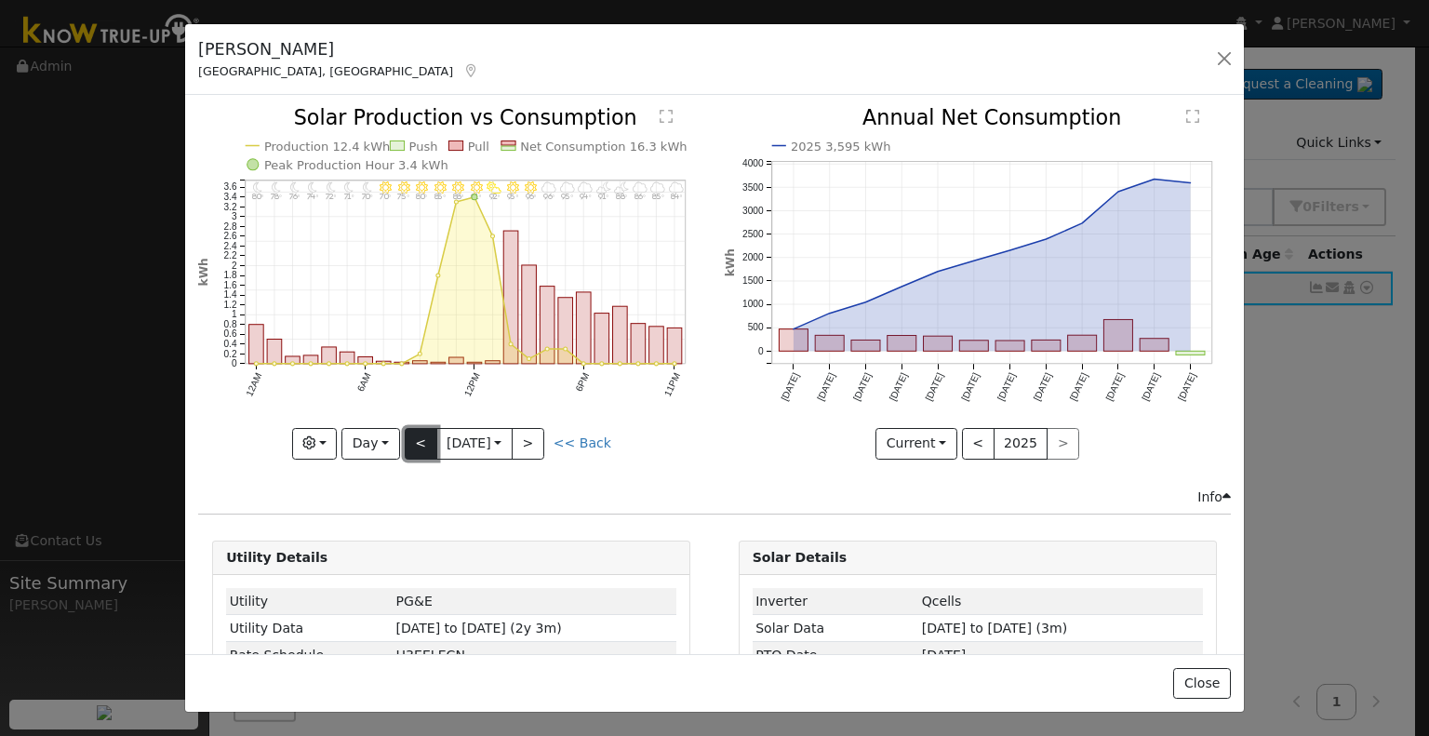
click at [416, 443] on button "<" at bounding box center [421, 444] width 33 height 32
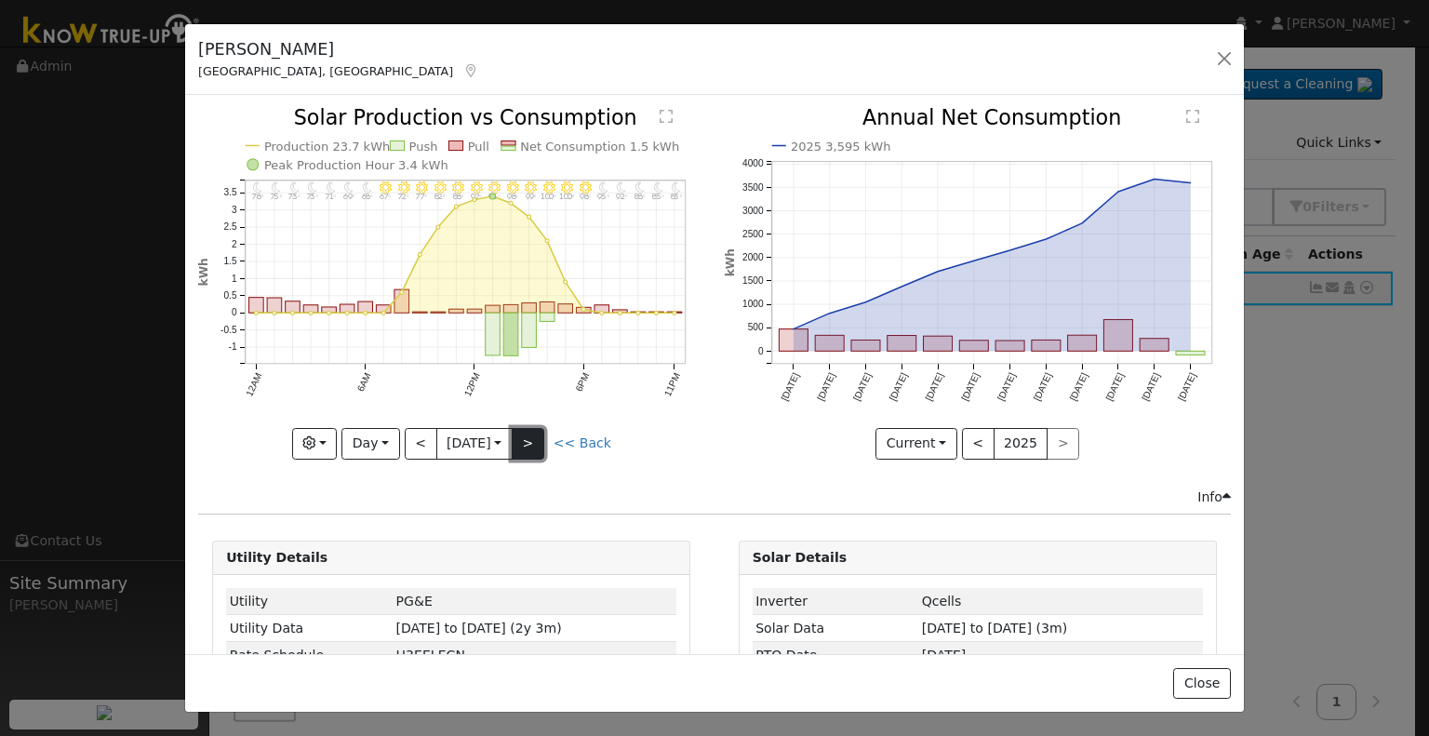
click at [531, 439] on button ">" at bounding box center [528, 444] width 33 height 32
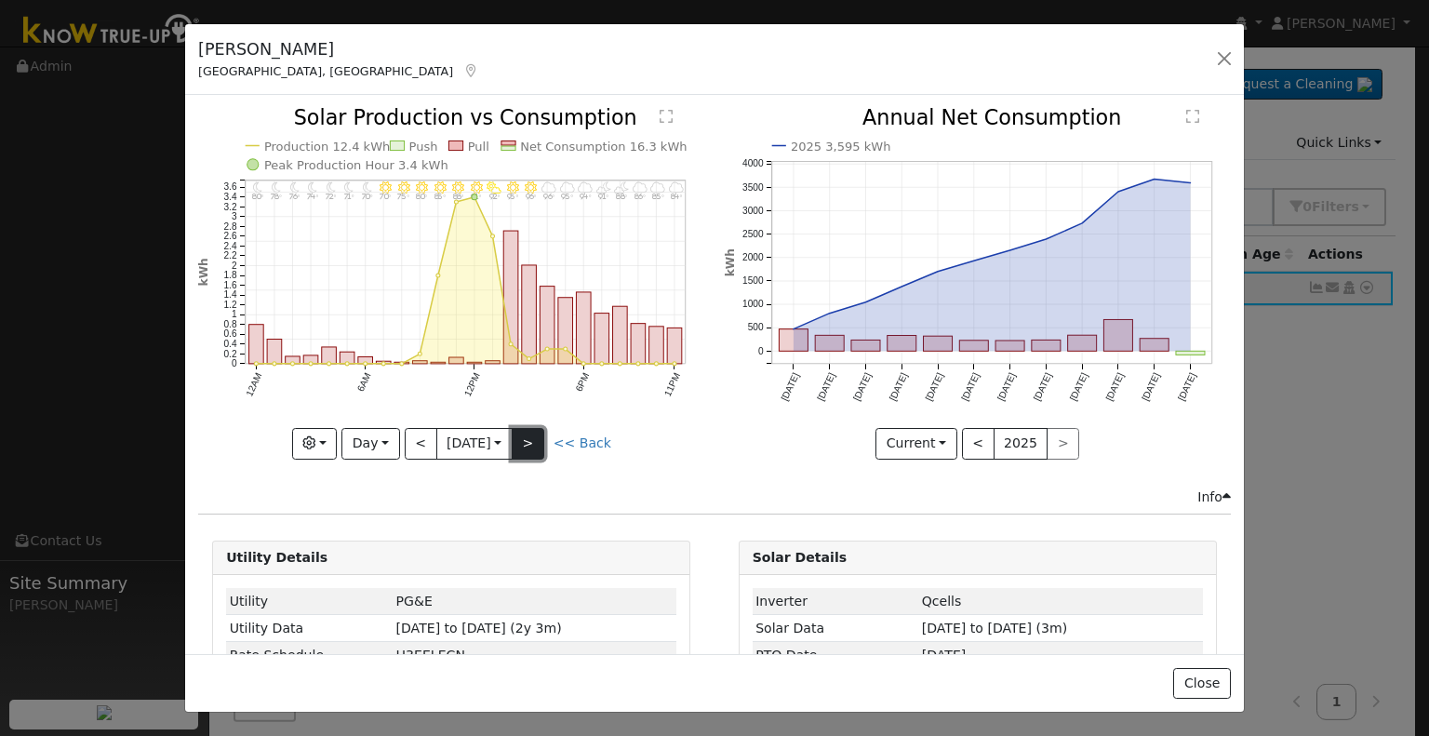
click at [531, 439] on button ">" at bounding box center [528, 444] width 33 height 32
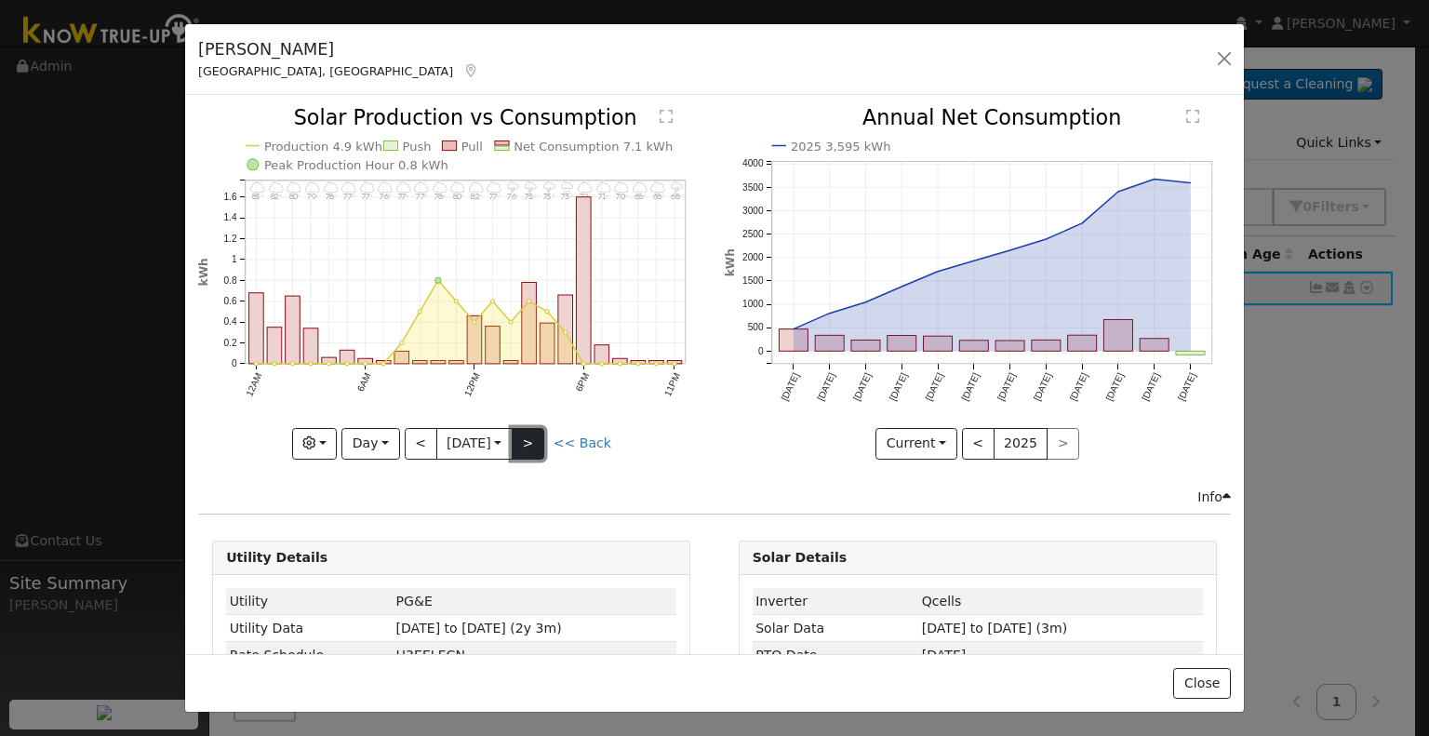
click at [531, 439] on button ">" at bounding box center [528, 444] width 33 height 32
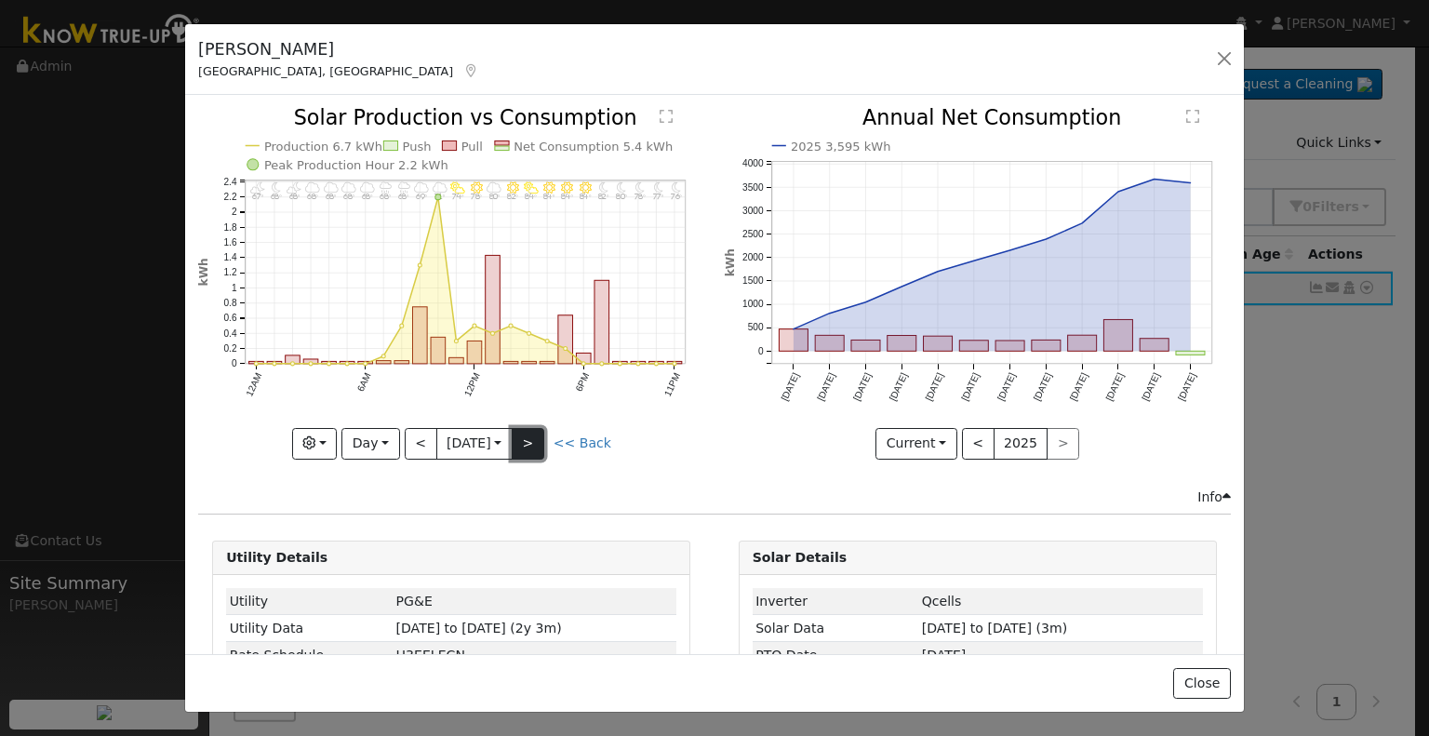
click at [532, 439] on button ">" at bounding box center [528, 444] width 33 height 32
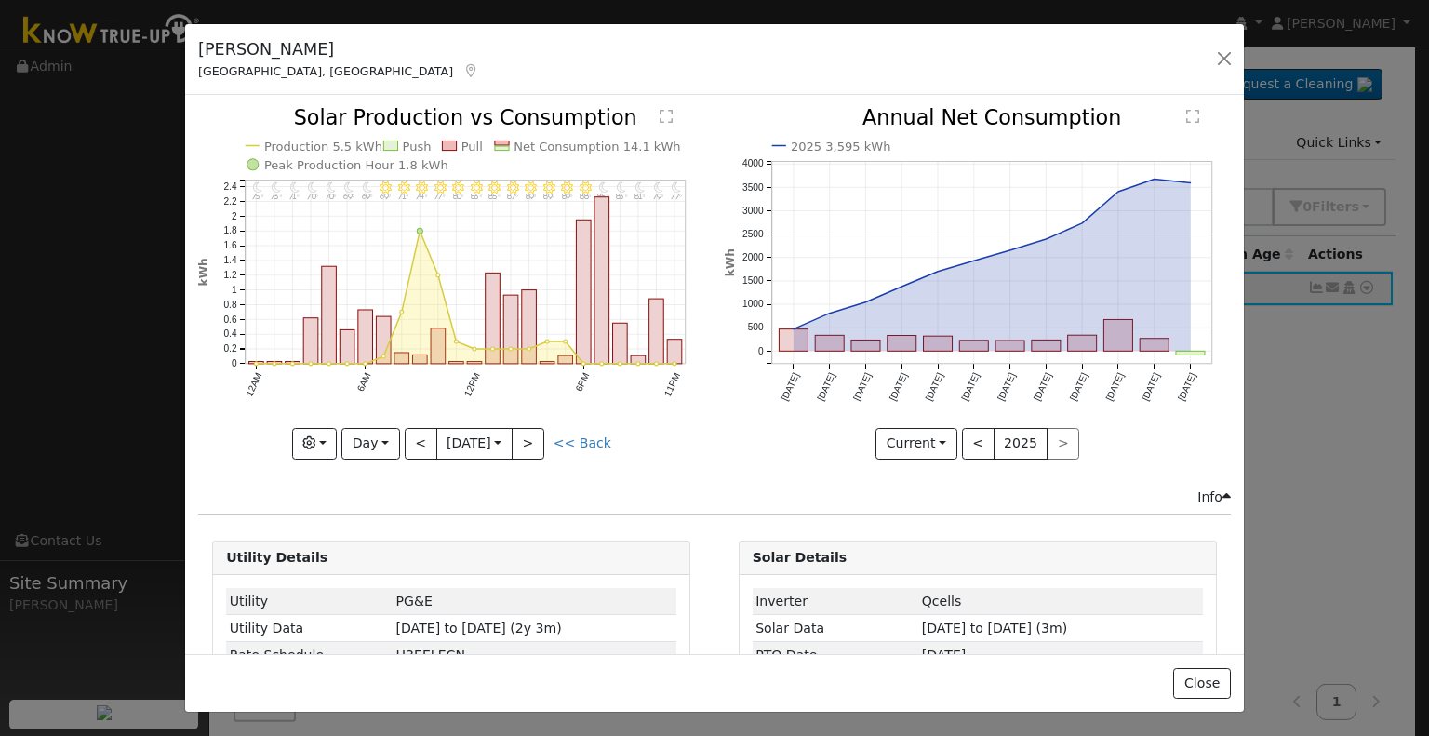
drag, startPoint x: 592, startPoint y: 554, endPoint x: 421, endPoint y: 537, distance: 171.2
click at [421, 541] on div "Utility Details" at bounding box center [451, 557] width 476 height 33
click at [413, 439] on button "<" at bounding box center [421, 444] width 33 height 32
type input "[DATE]"
